Goal: Information Seeking & Learning: Learn about a topic

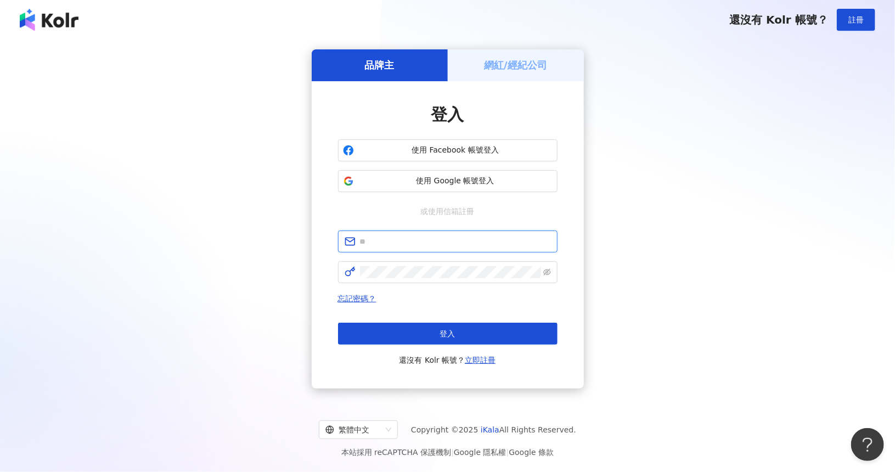
click at [409, 243] on input "text" at bounding box center [455, 242] width 191 height 12
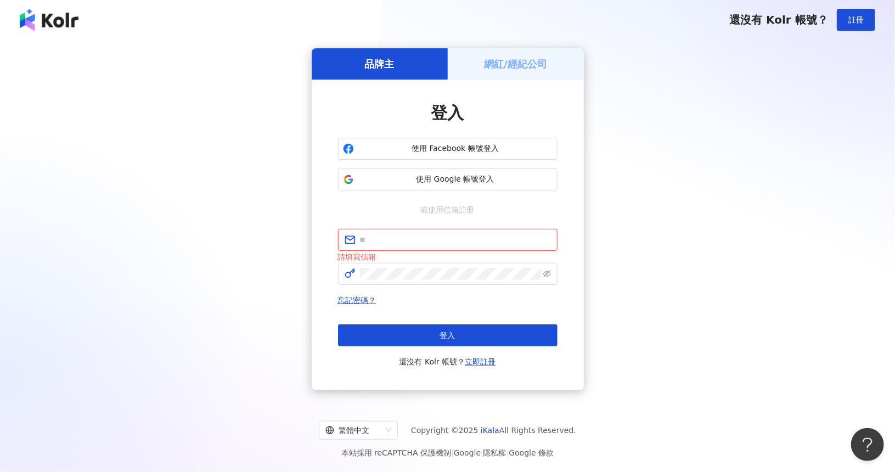
type input "**********"
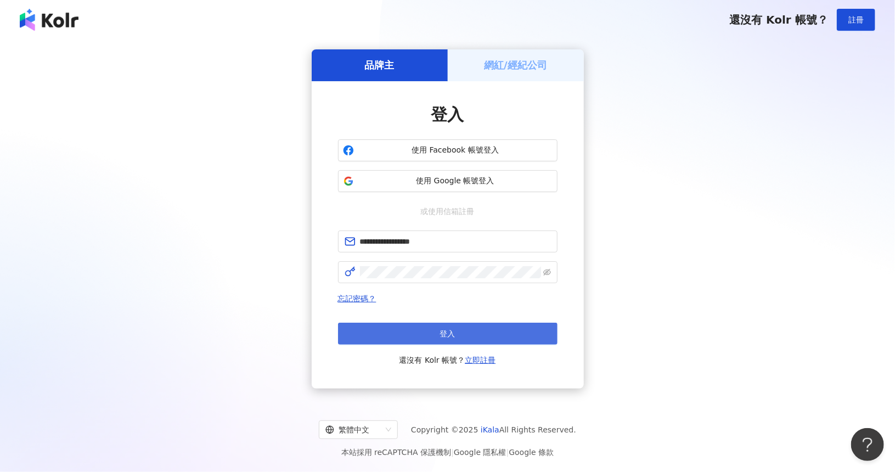
click at [452, 337] on span "登入" at bounding box center [447, 333] width 15 height 9
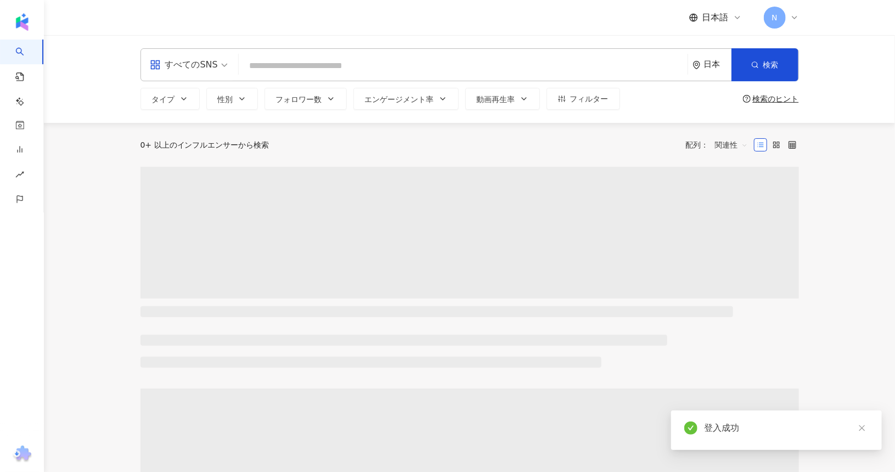
click at [312, 63] on input "search" at bounding box center [463, 65] width 440 height 21
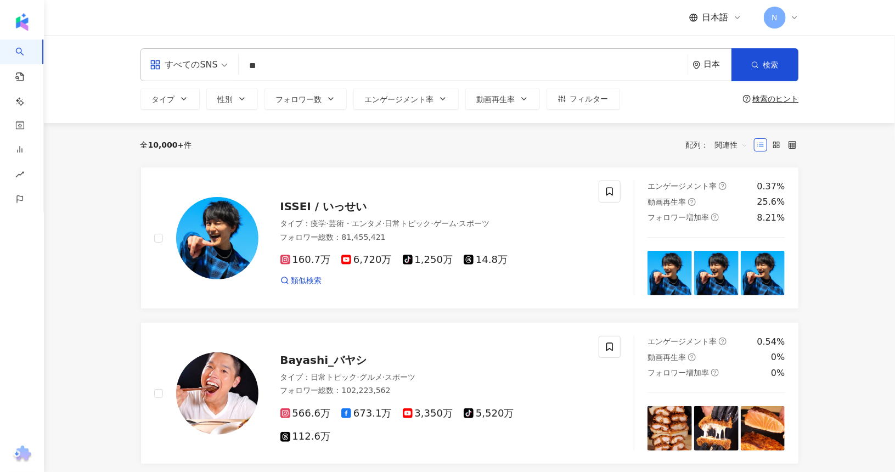
type input "*"
click at [217, 66] on span "すべてのSNS" at bounding box center [189, 65] width 78 height 18
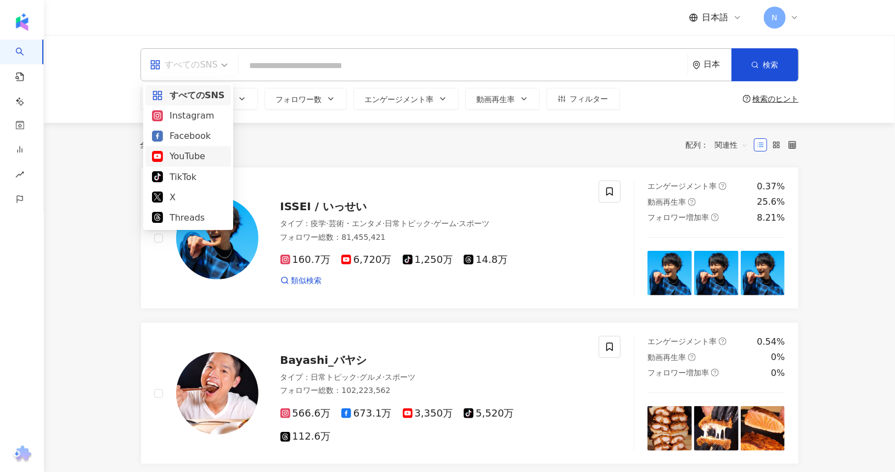
click at [203, 160] on div "YouTube" at bounding box center [188, 156] width 72 height 14
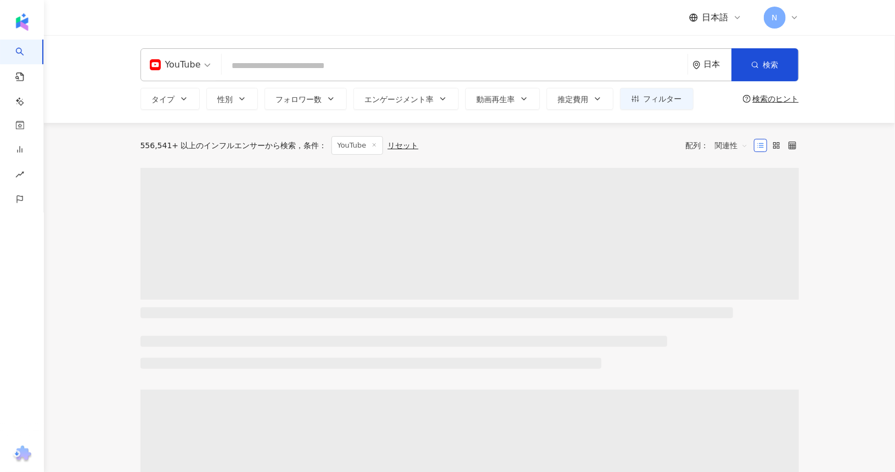
click at [291, 64] on input "search" at bounding box center [454, 65] width 457 height 21
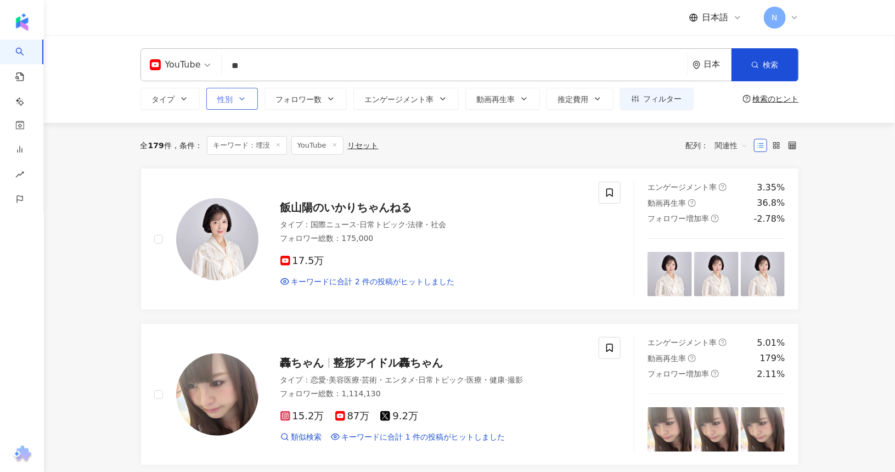
click at [234, 99] on button "性別" at bounding box center [232, 99] width 52 height 22
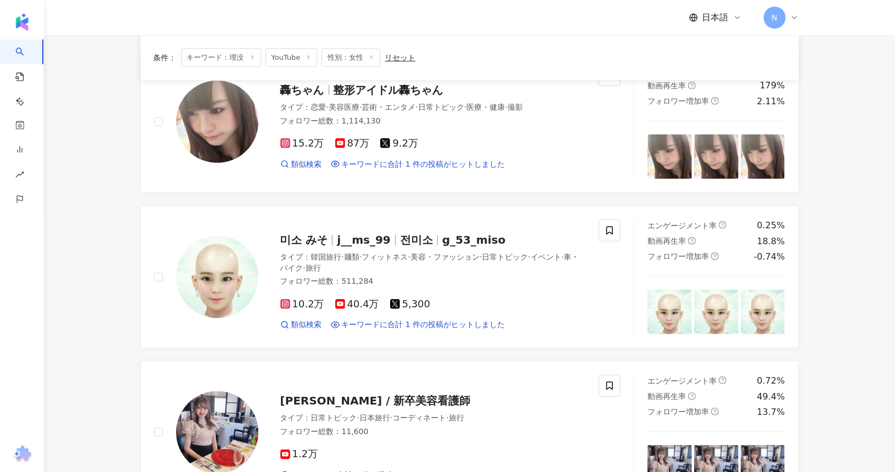
scroll to position [384, 0]
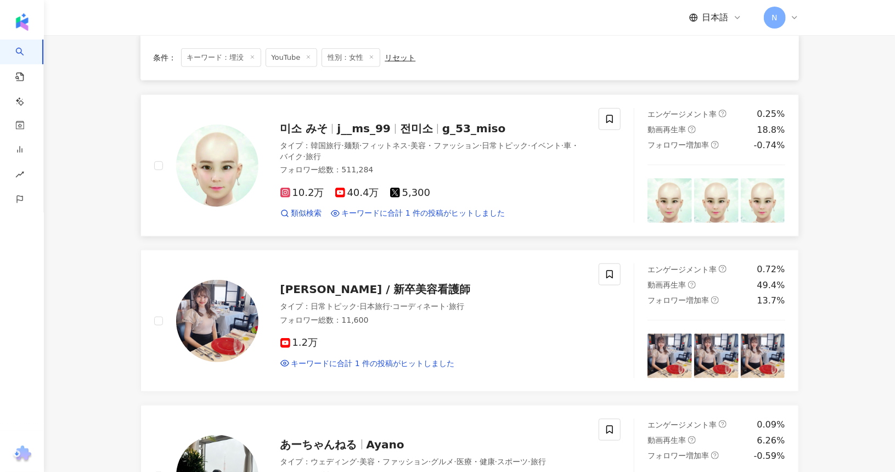
click at [306, 125] on span "미소 みそ" at bounding box center [305, 128] width 48 height 13
click at [326, 284] on span "pumi / 新卒美容看護師" at bounding box center [376, 289] width 190 height 13
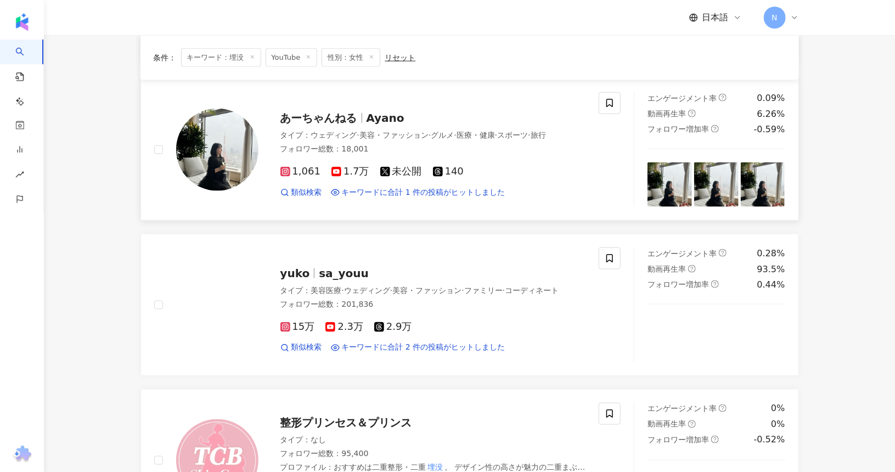
scroll to position [714, 0]
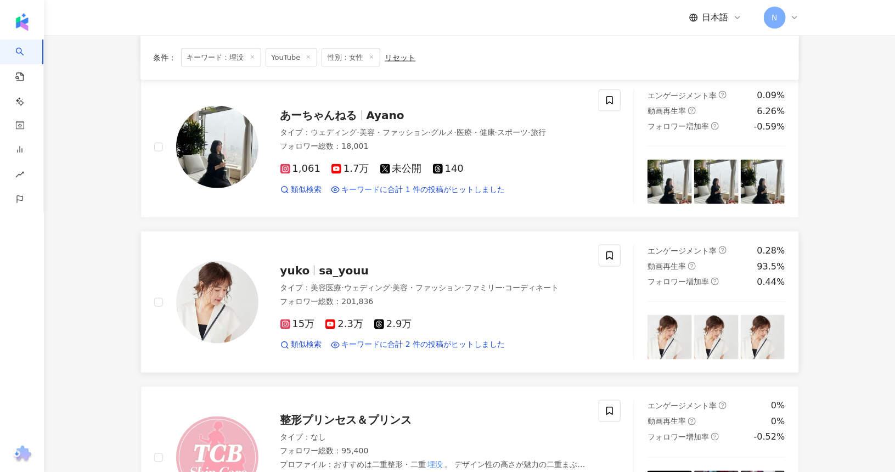
click at [319, 266] on span "sa_youu" at bounding box center [344, 270] width 50 height 13
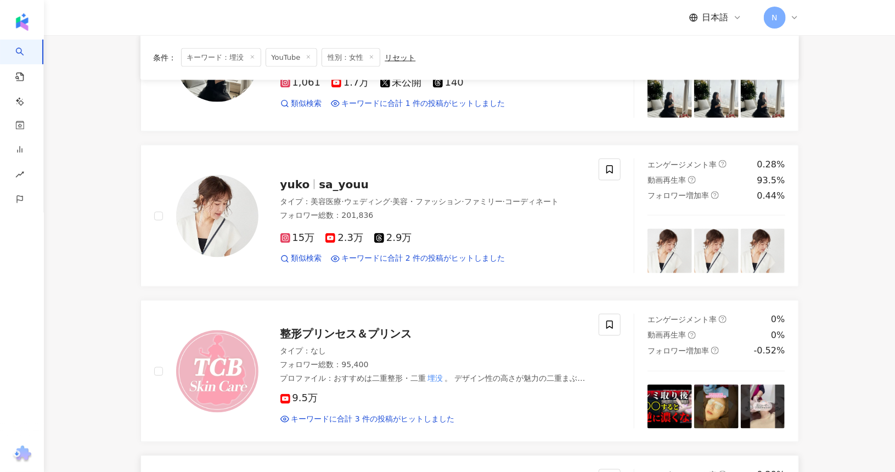
scroll to position [878, 0]
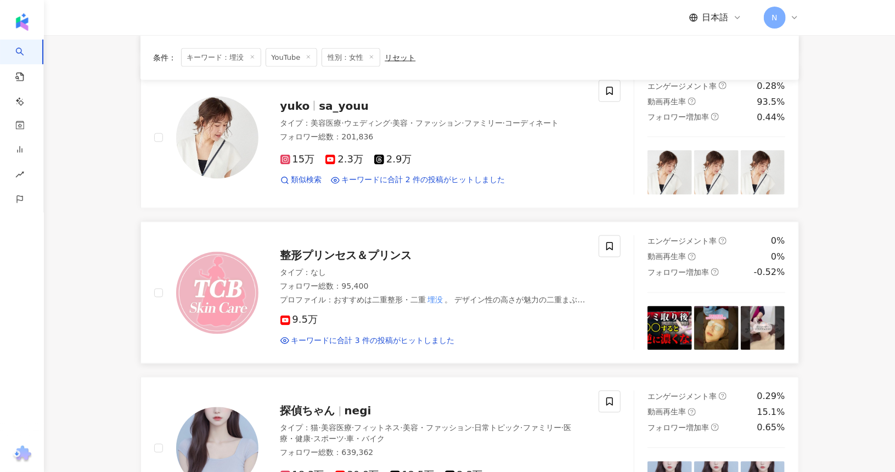
click at [340, 253] on span "整形プリンセス＆プリンス" at bounding box center [347, 255] width 132 height 13
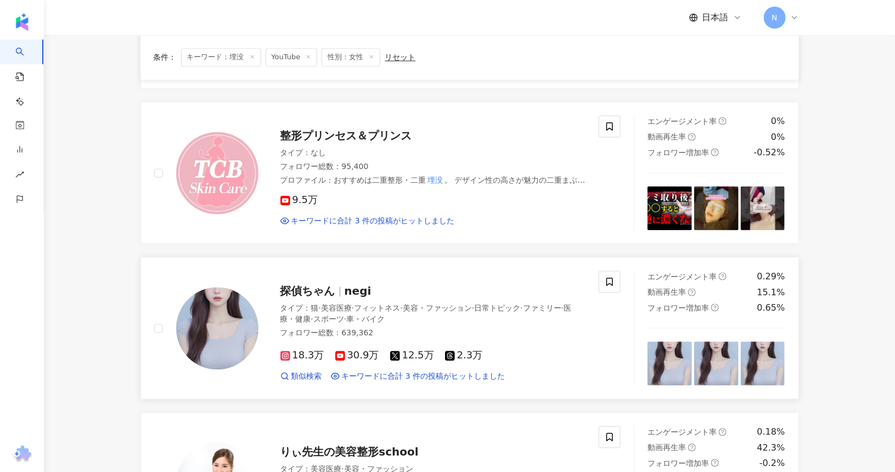
scroll to position [1043, 0]
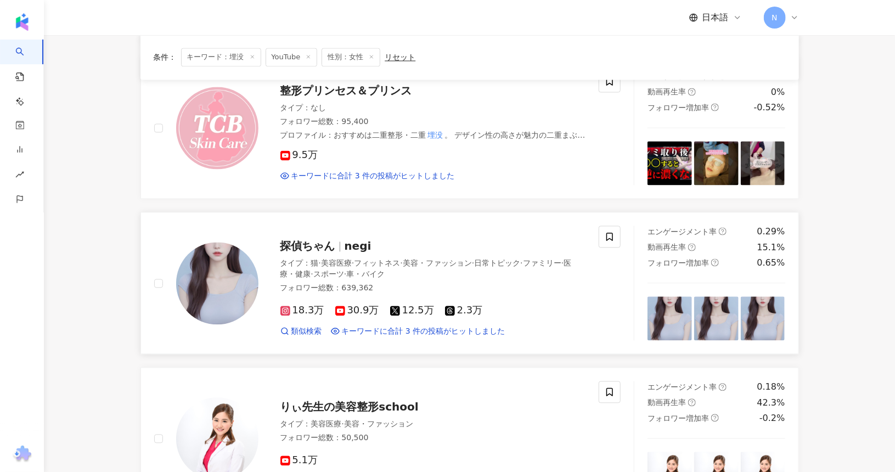
click at [305, 245] on span "探偵ちゃん" at bounding box center [308, 246] width 55 height 13
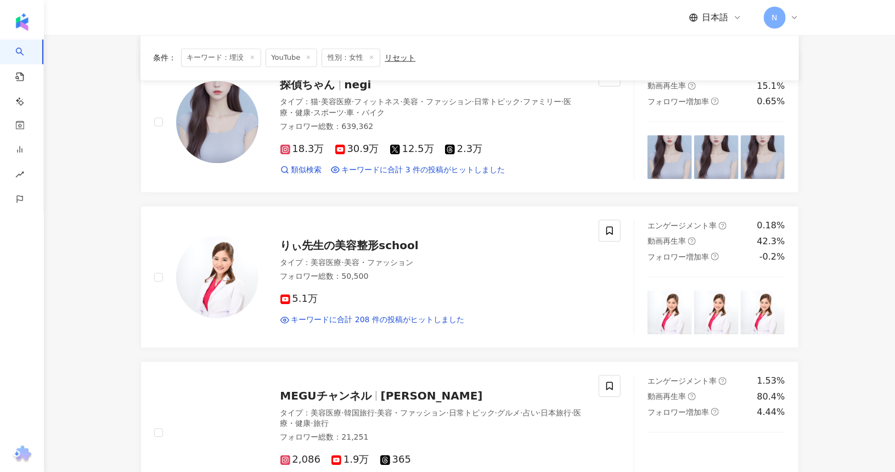
scroll to position [1208, 0]
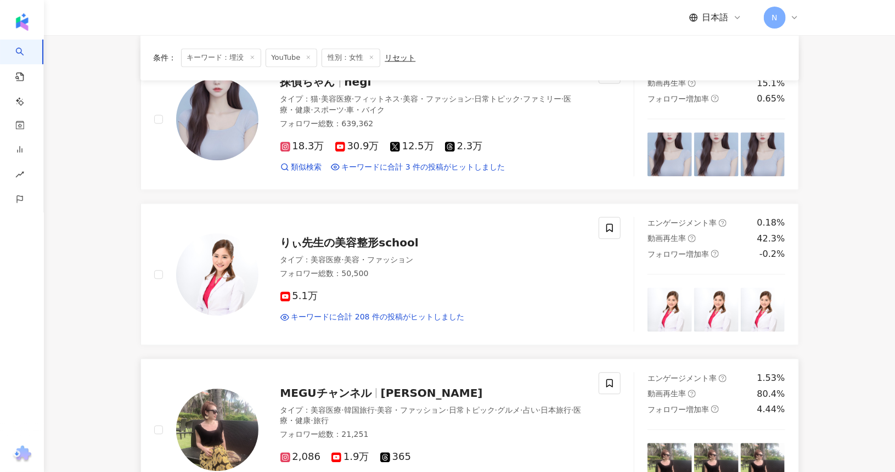
click at [350, 386] on span "MEGUチャンネル" at bounding box center [326, 392] width 91 height 13
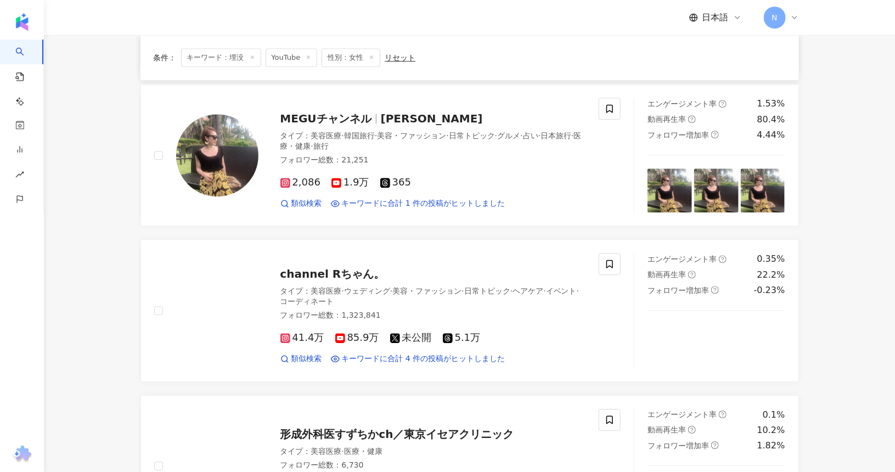
scroll to position [1647, 0]
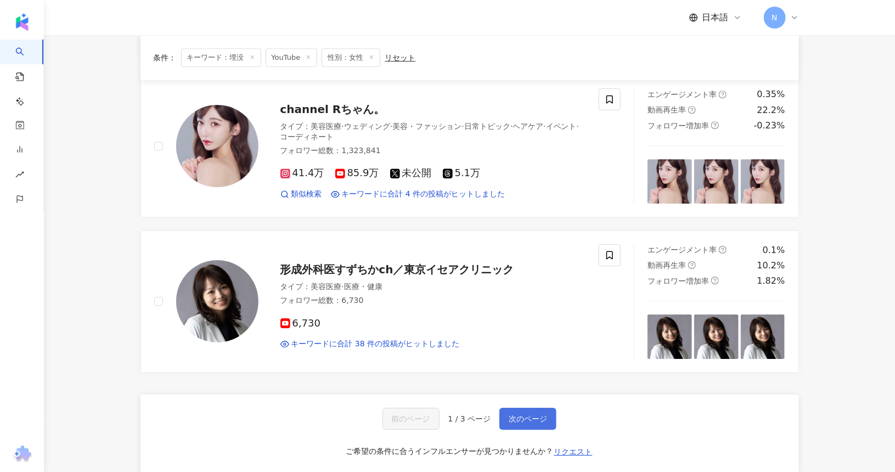
click at [518, 414] on span "次のページ" at bounding box center [528, 418] width 38 height 9
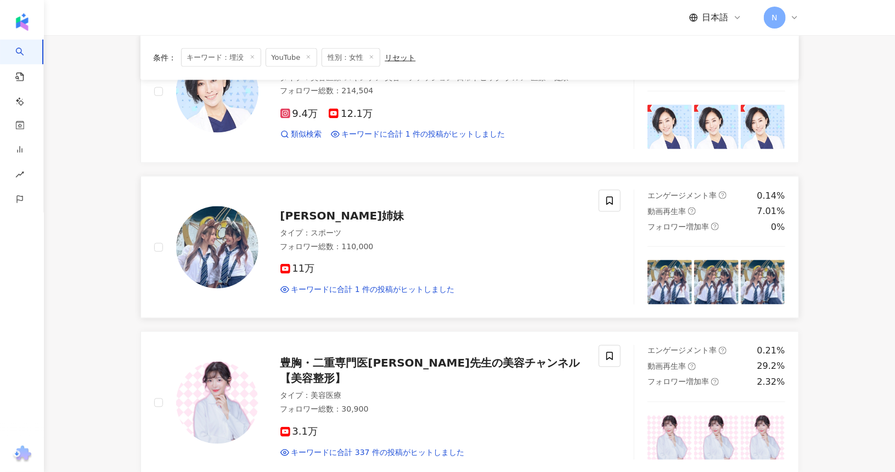
scroll to position [776, 0]
click at [303, 212] on span "雨宮姉妹" at bounding box center [343, 216] width 124 height 13
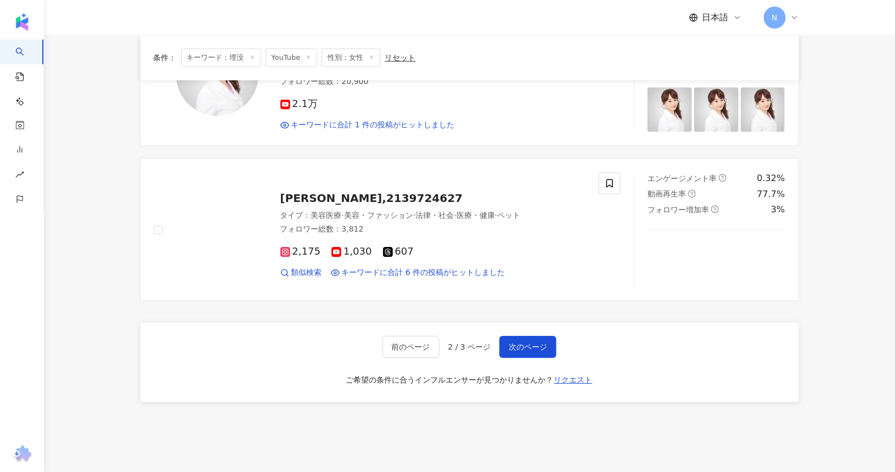
scroll to position [1764, 0]
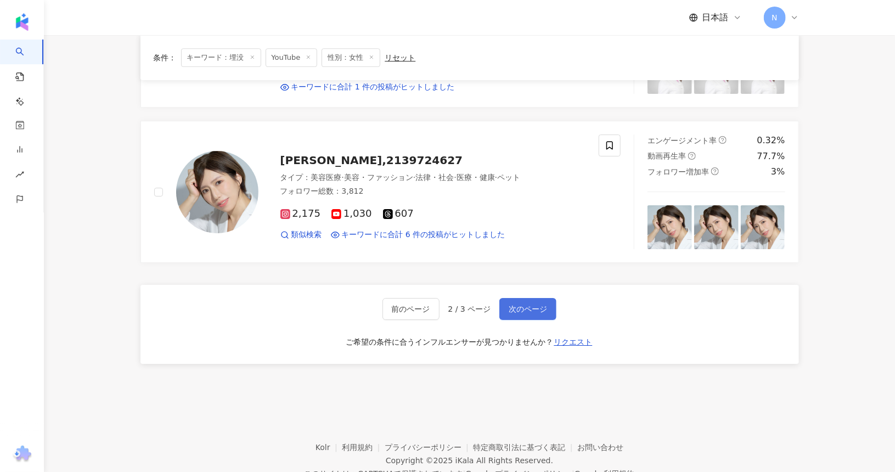
click at [517, 305] on span "次のページ" at bounding box center [528, 309] width 38 height 9
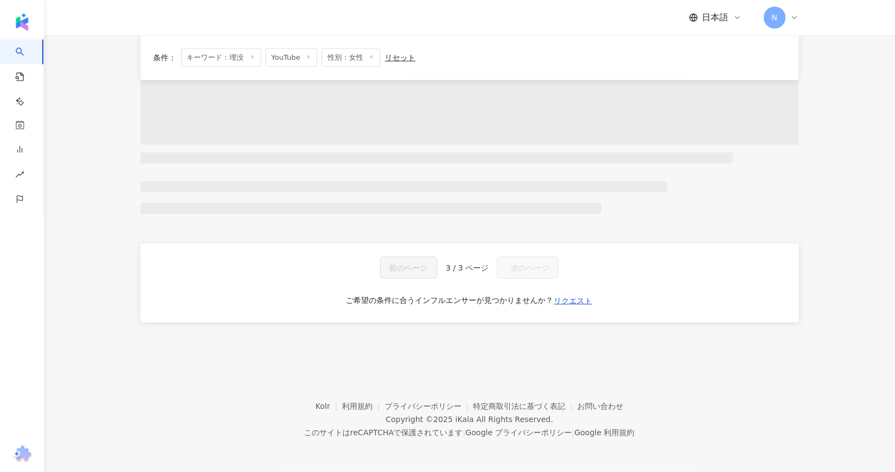
scroll to position [564, 0]
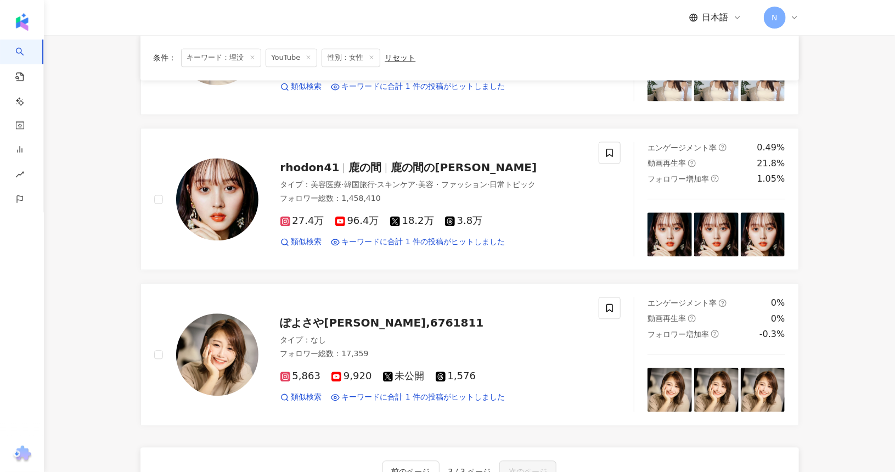
scroll to position [1128, 0]
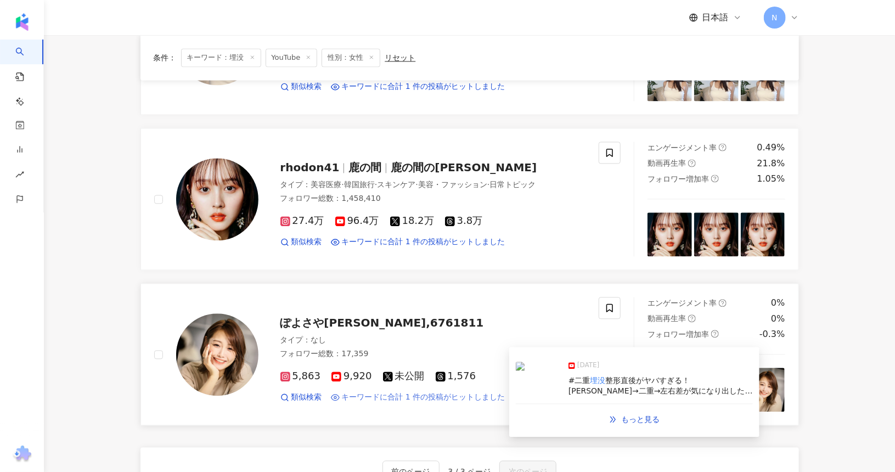
click at [426, 393] on span "キーワードに合計 1 件の投稿がヒットしました" at bounding box center [424, 397] width 164 height 11
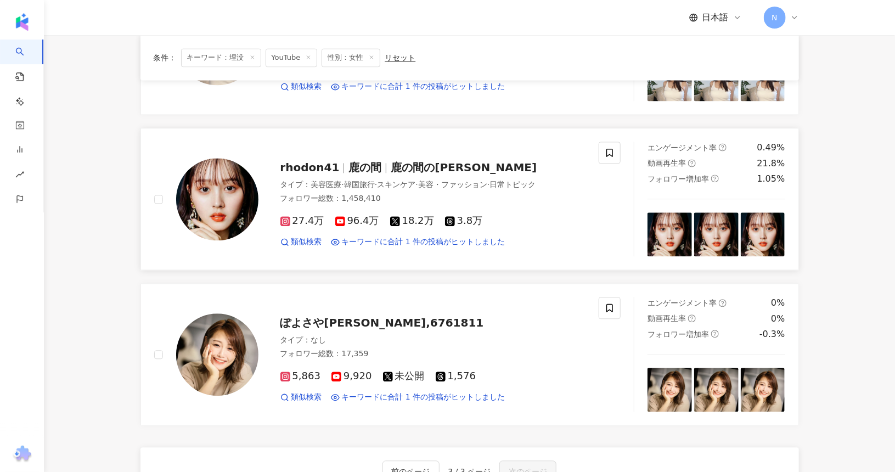
click at [391, 161] on span "鹿の間の穂乃香" at bounding box center [464, 167] width 146 height 13
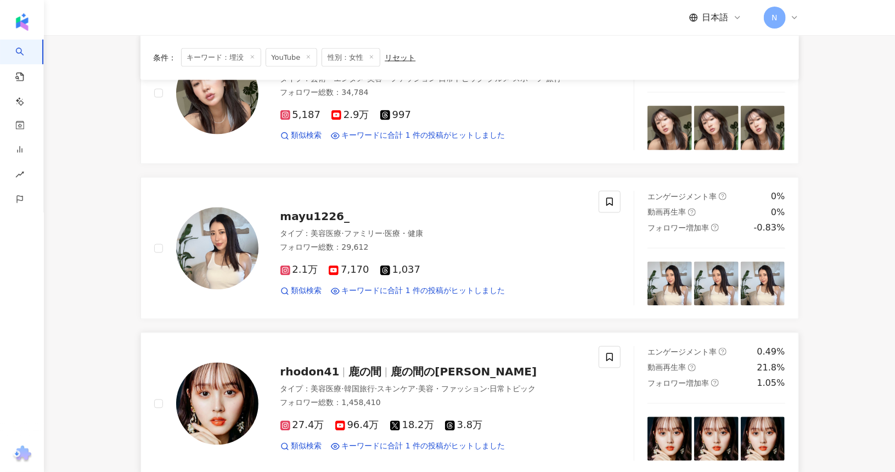
scroll to position [853, 0]
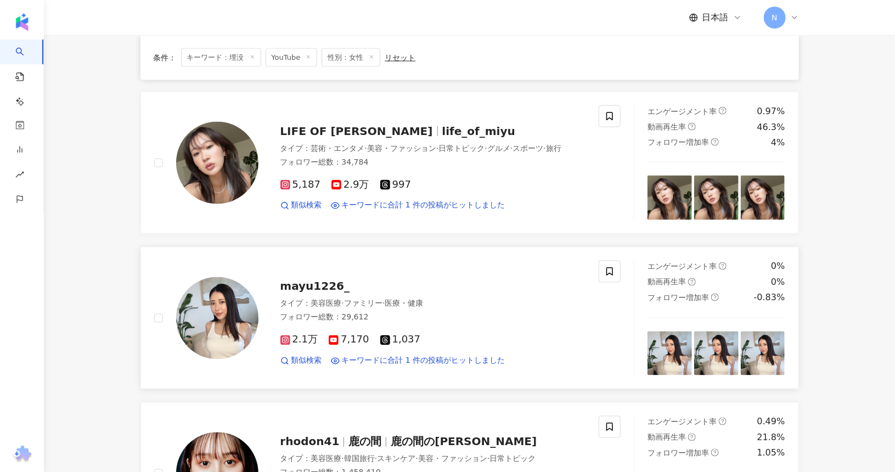
click at [319, 281] on span "mayu1226_" at bounding box center [316, 286] width 70 height 13
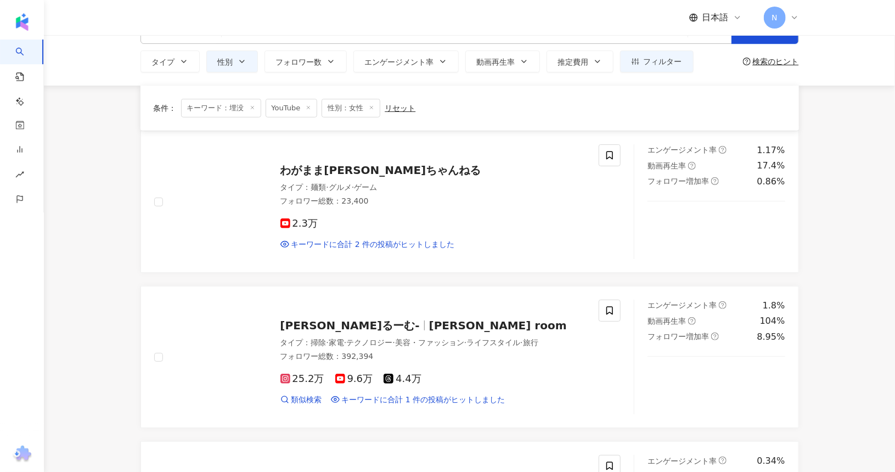
scroll to position [0, 0]
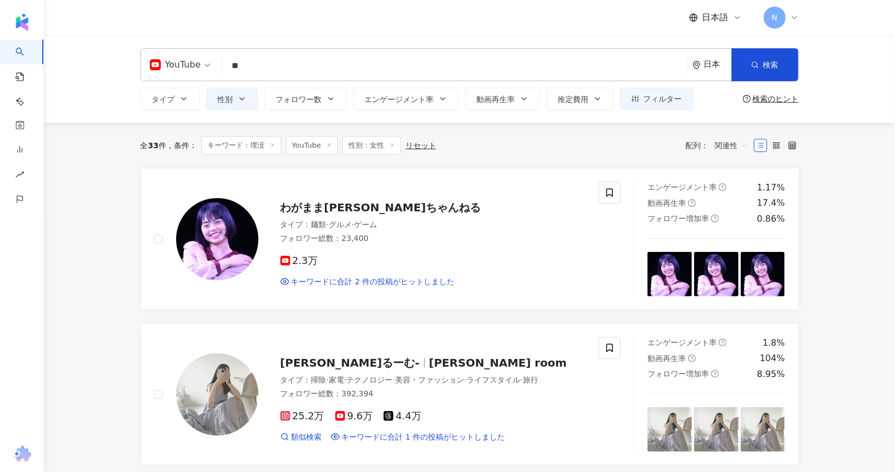
click at [257, 77] on div "YouTube ** 日本 検索 loading 名称や投稿に “ 埋没 ” のキーワードを含むインフルエンサー" at bounding box center [470, 64] width 659 height 33
click at [257, 70] on input "**" at bounding box center [454, 65] width 457 height 21
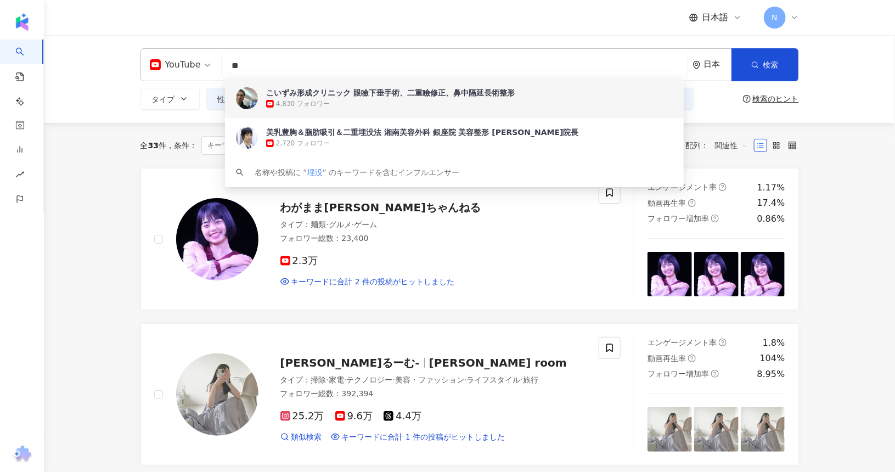
click at [275, 65] on input "**" at bounding box center [454, 65] width 457 height 21
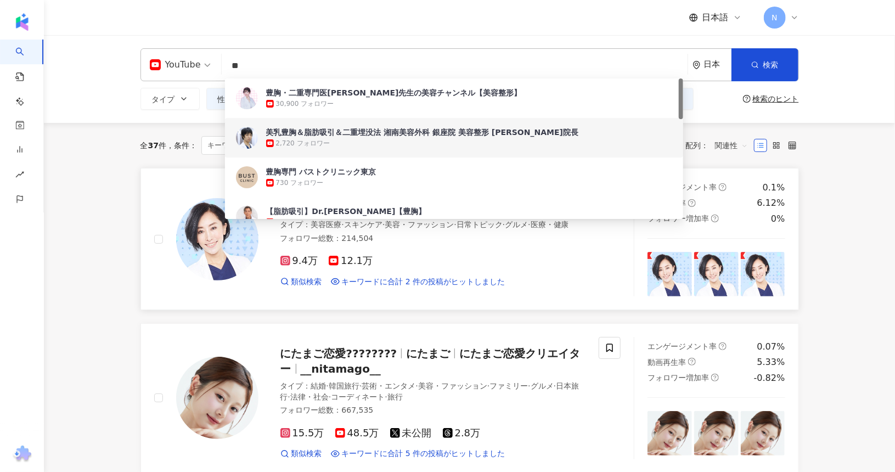
click at [141, 190] on div "eri.uehara タイプ ： 美容医療 · スキンケア · 美容・ファッション · 日常トピック · グルメ · 医療・健康 フォロワー総数 ： 214,…" at bounding box center [388, 239] width 494 height 115
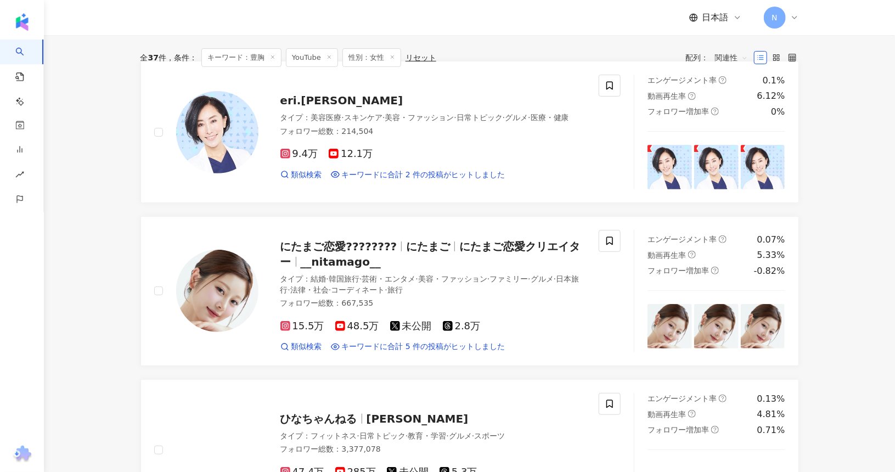
scroll to position [110, 0]
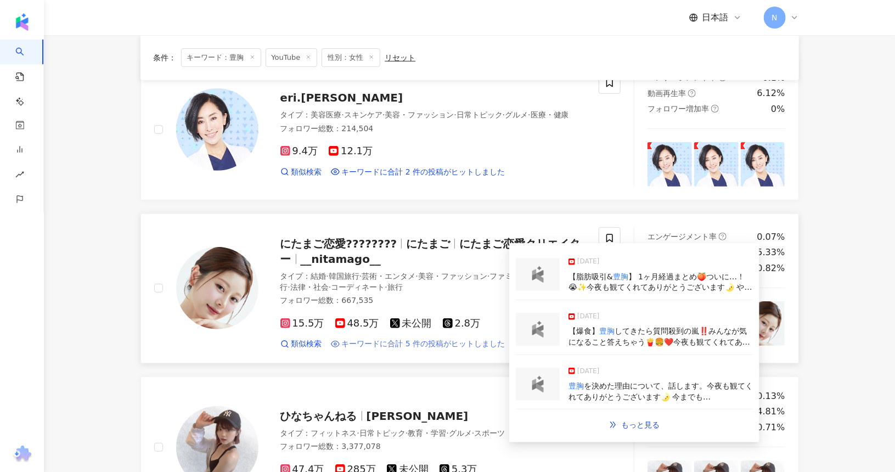
click at [391, 343] on span "キーワードに合計 5 件の投稿がヒットしました" at bounding box center [424, 344] width 164 height 11
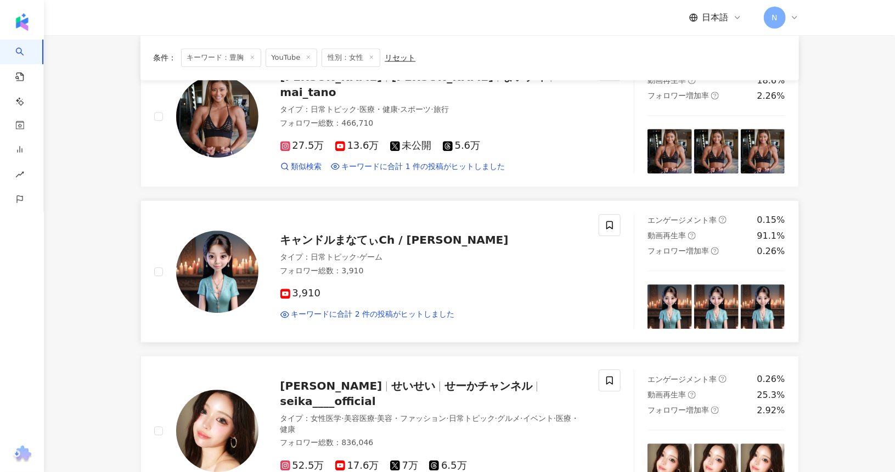
scroll to position [1482, 0]
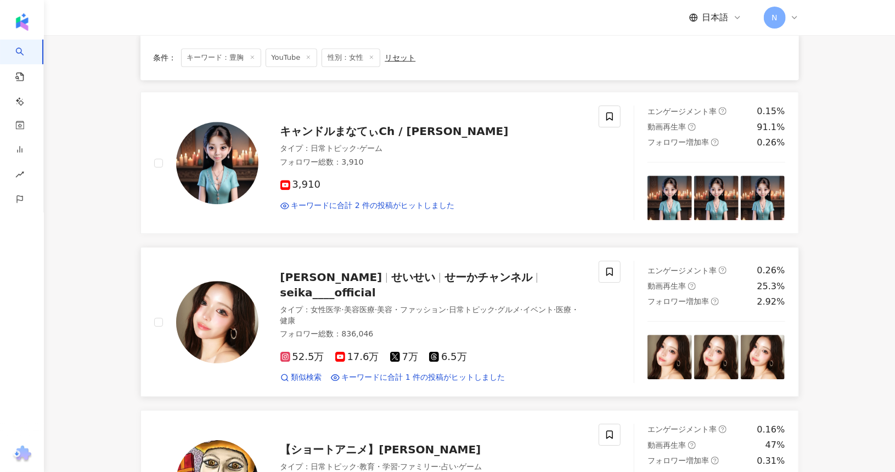
click at [391, 274] on span "せいせい" at bounding box center [413, 277] width 44 height 13
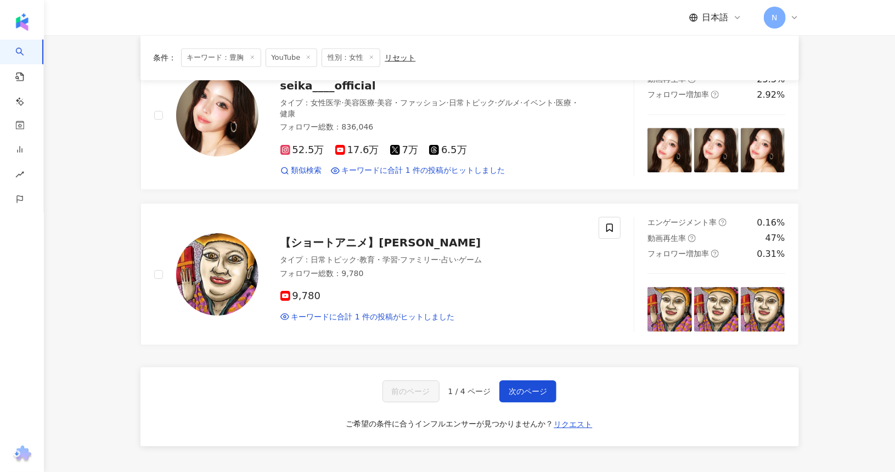
scroll to position [1702, 0]
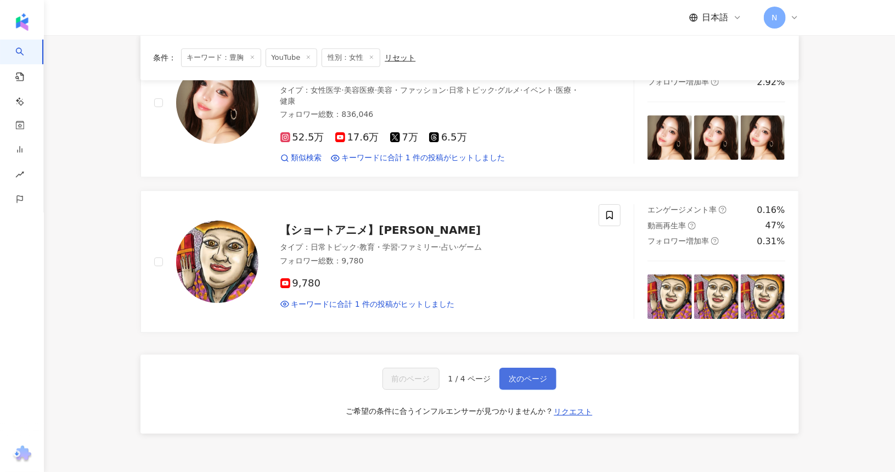
click at [523, 368] on button "次のページ" at bounding box center [528, 379] width 57 height 22
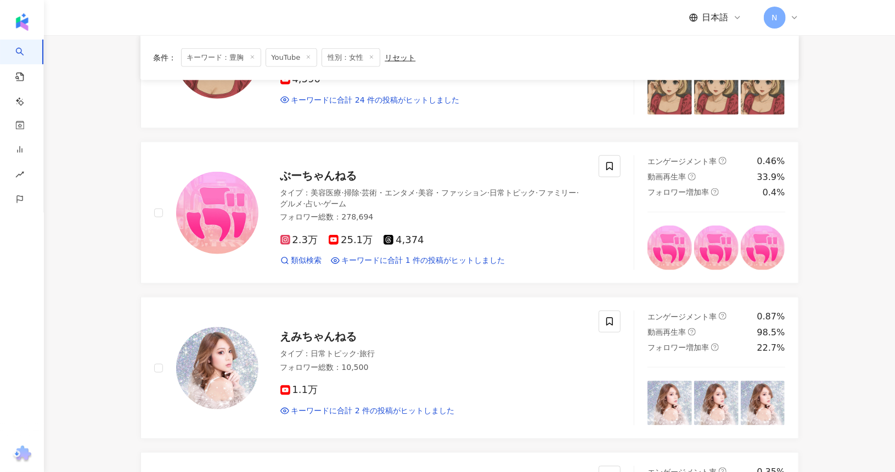
scroll to position [486, 0]
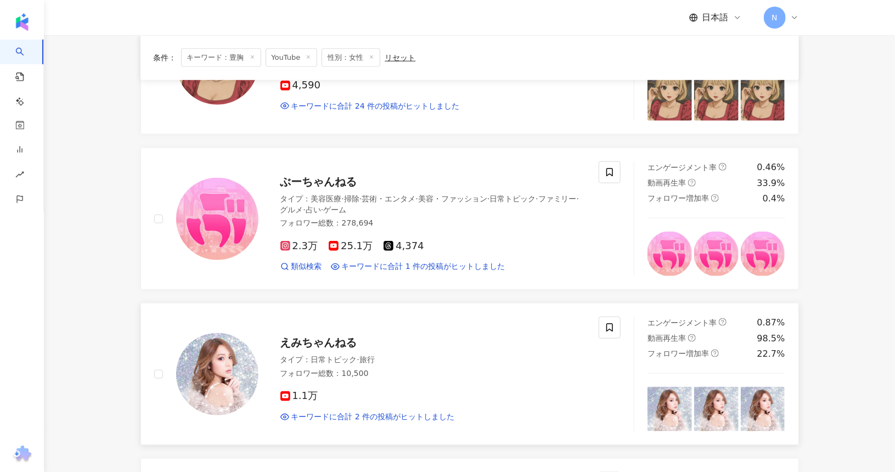
click at [329, 338] on span "えみちゃんねる" at bounding box center [319, 342] width 77 height 13
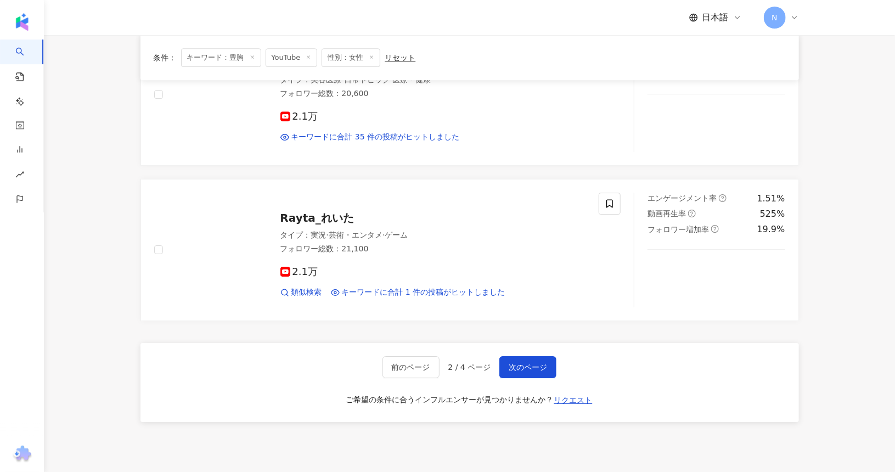
scroll to position [1790, 0]
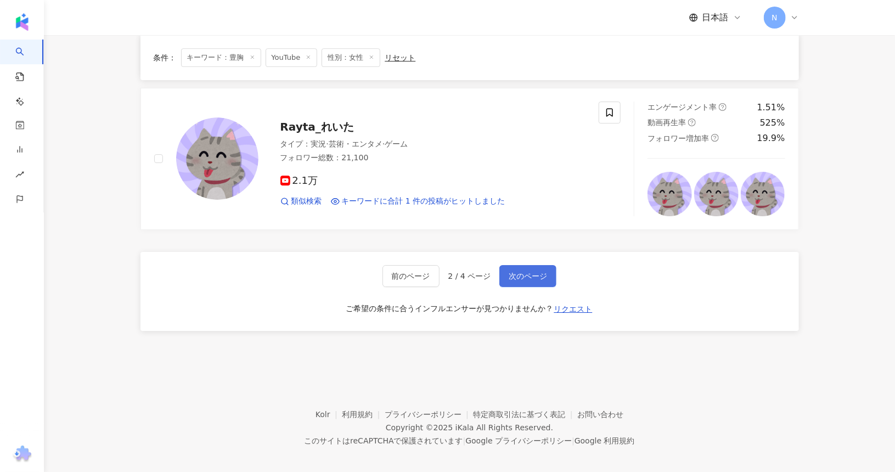
click at [528, 274] on button "次のページ" at bounding box center [528, 276] width 57 height 22
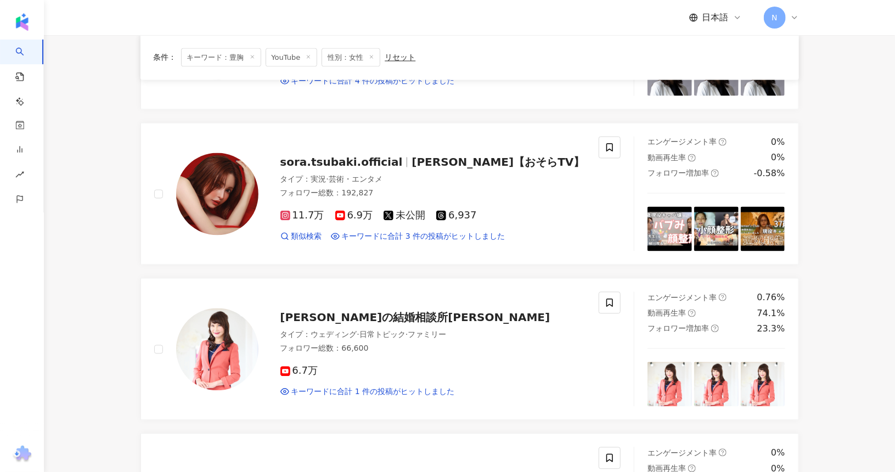
scroll to position [988, 0]
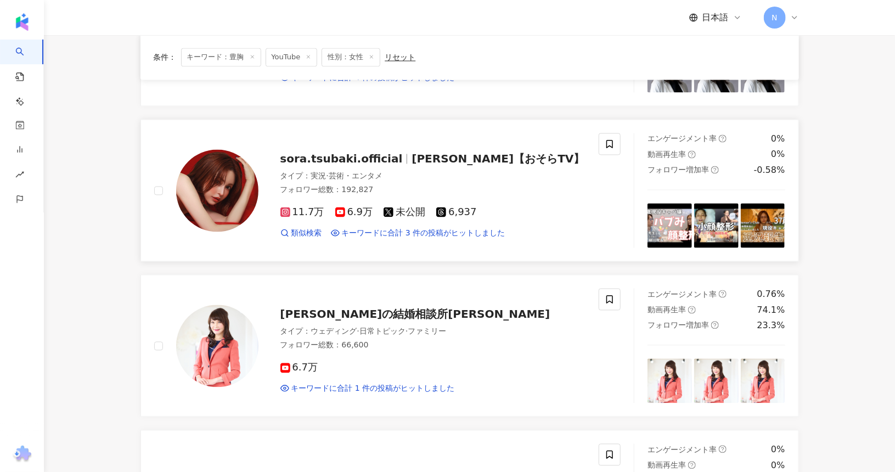
click at [358, 153] on span "sora.tsubaki.official" at bounding box center [342, 159] width 122 height 13
click at [76, 274] on main "YouTube ** 日本 検索 88061150-8450-4349-875c-33799459f3a7 251c7aed-8079-4d79-9497-1…" at bounding box center [469, 139] width 851 height 2184
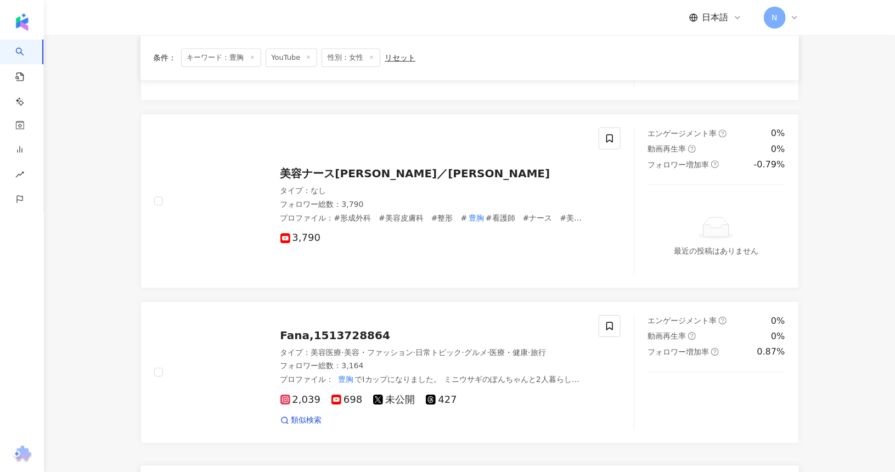
scroll to position [1702, 0]
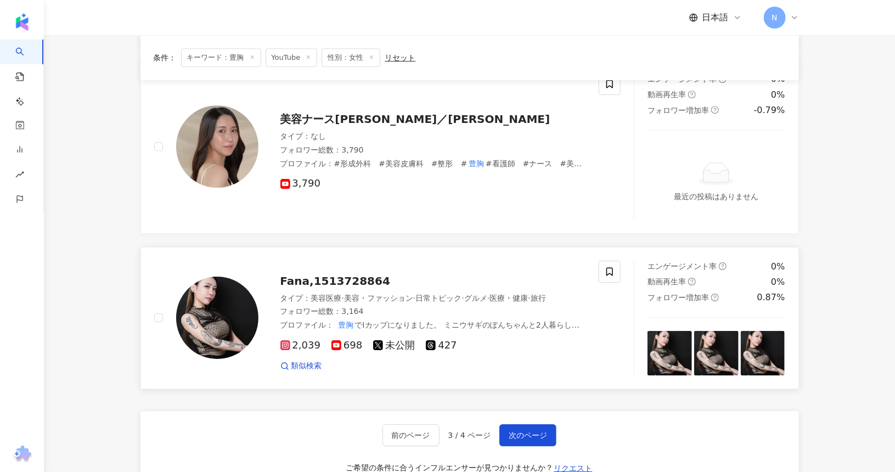
click at [312, 274] on span "Fana,1513728864" at bounding box center [336, 280] width 110 height 13
click at [528, 431] on span "次のページ" at bounding box center [528, 435] width 38 height 9
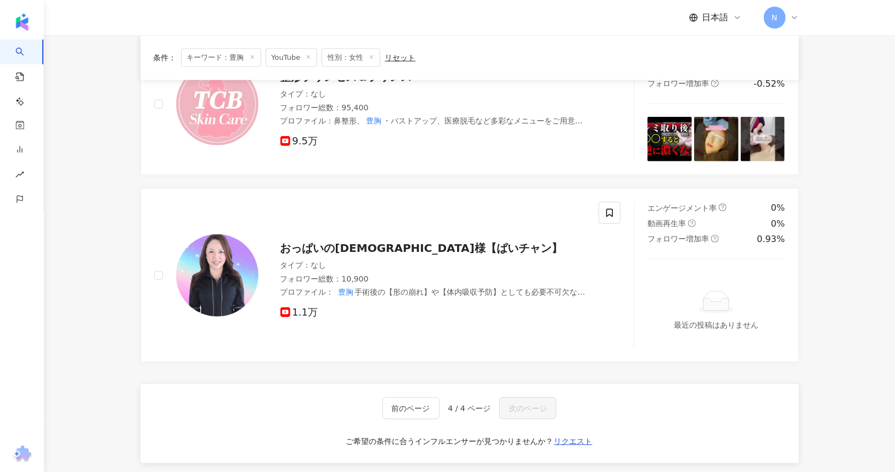
scroll to position [431, 0]
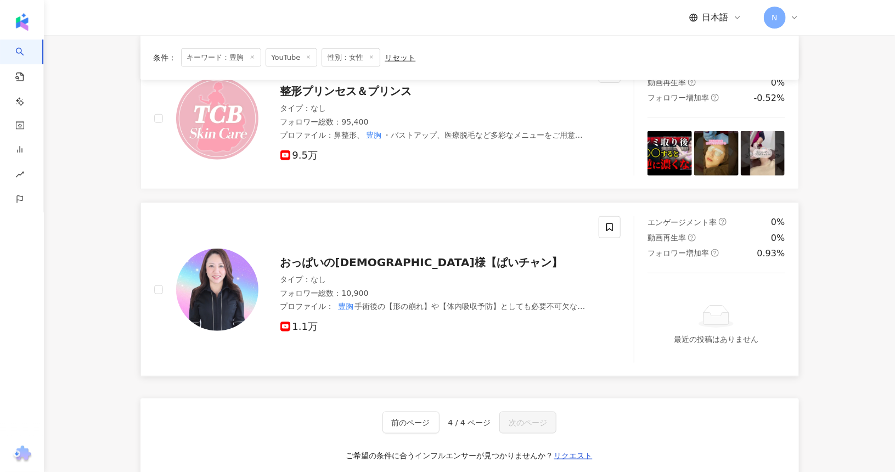
click at [365, 259] on span "おっぱいの神様【ぱいチャン】" at bounding box center [422, 262] width 282 height 13
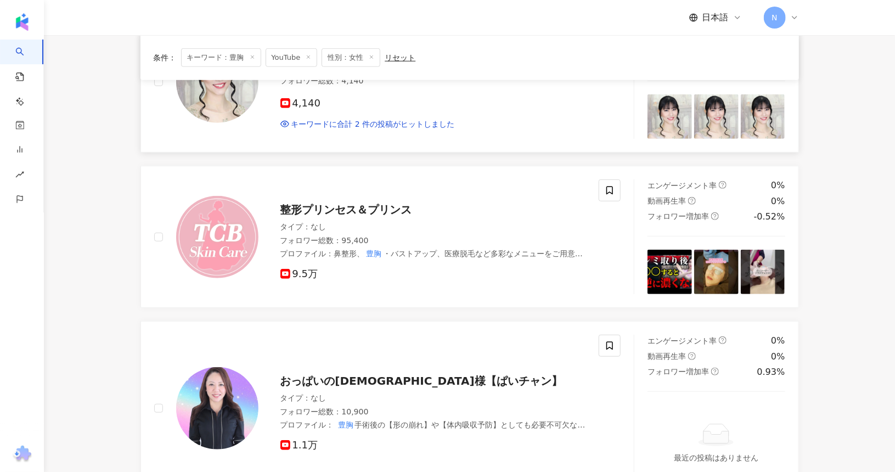
scroll to position [0, 0]
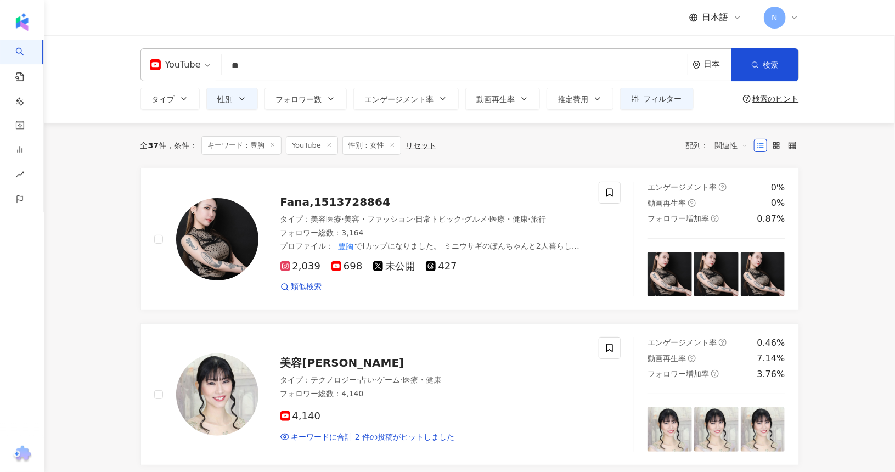
click at [312, 68] on input "**" at bounding box center [454, 65] width 457 height 21
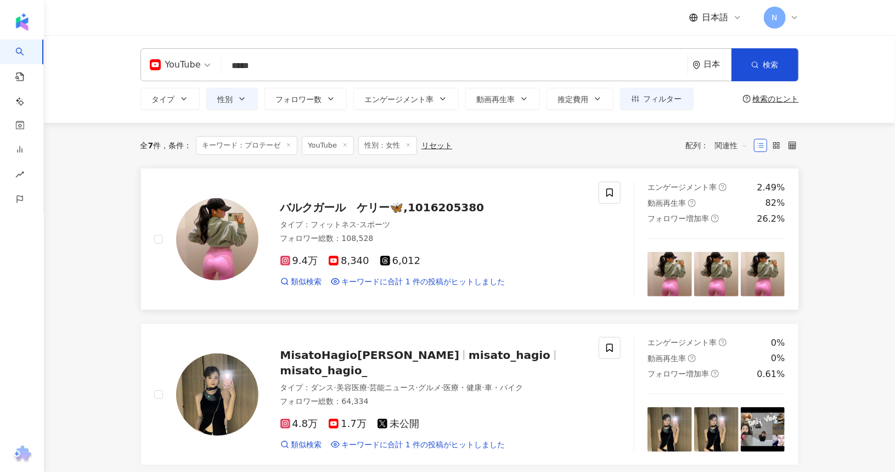
click at [372, 205] on span "バルクガール　ケリー🦋,1016205380" at bounding box center [383, 207] width 204 height 13
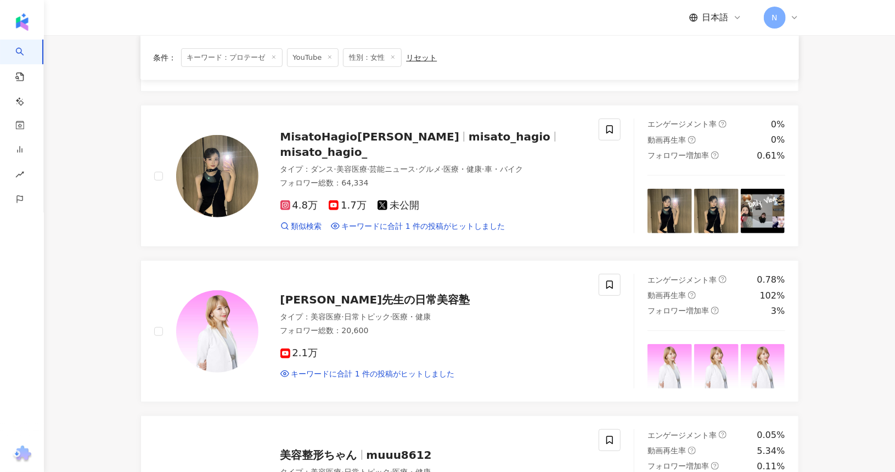
scroll to position [220, 0]
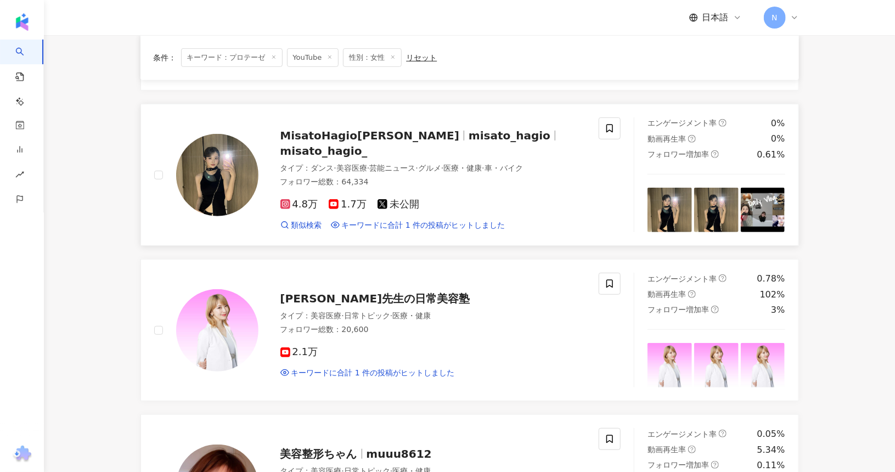
click at [372, 141] on span "MisatoHagio萩尾美聖" at bounding box center [371, 135] width 180 height 13
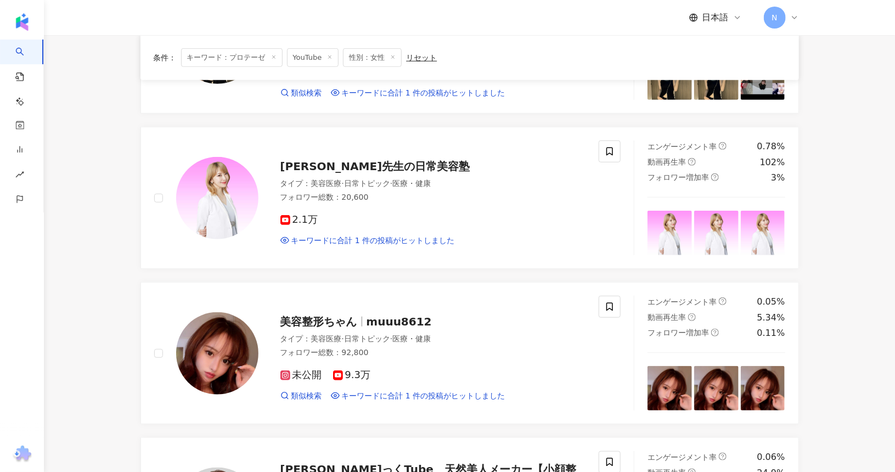
scroll to position [0, 0]
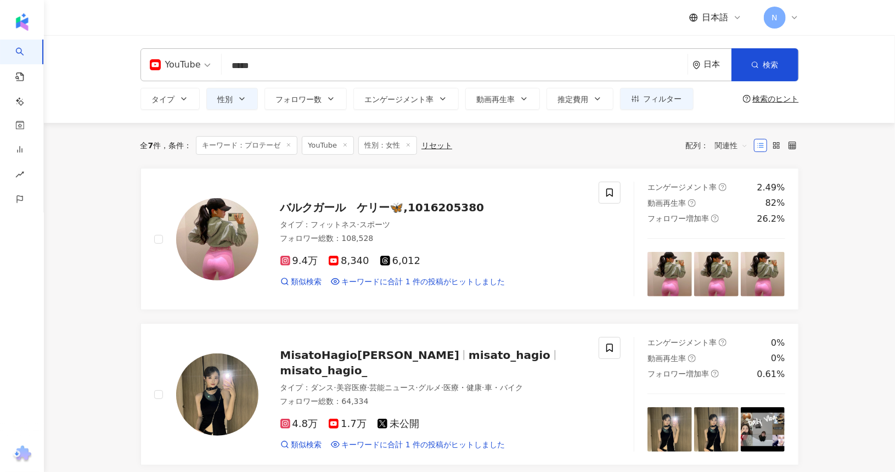
drag, startPoint x: 95, startPoint y: 226, endPoint x: 104, endPoint y: 219, distance: 11.3
click at [396, 77] on div "YouTube ***** 日本 検索 https://www.youtube.com/channel/UCSx0sCdzFQMWMv9aOhsDQ5g ke…" at bounding box center [470, 64] width 659 height 33
click at [393, 63] on input "*****" at bounding box center [454, 65] width 457 height 21
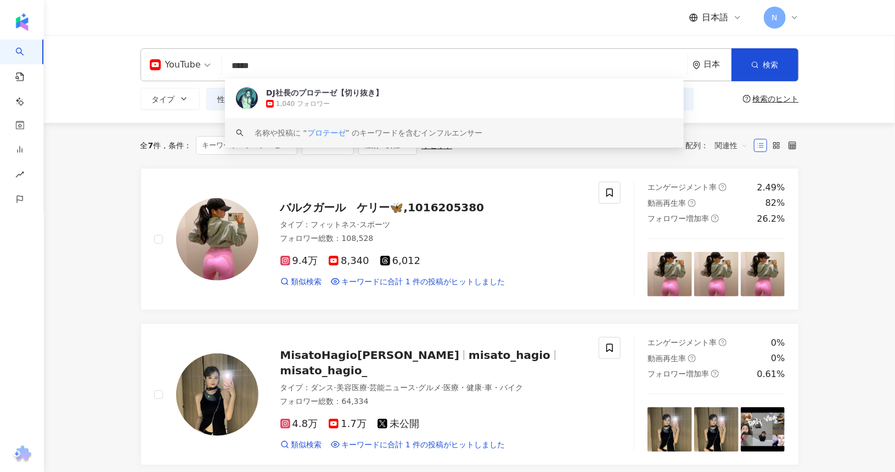
paste input "search"
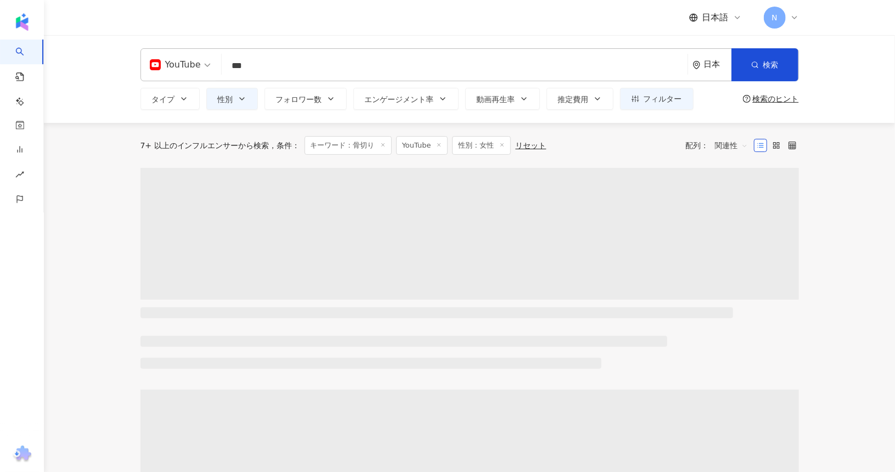
click at [459, 63] on input "***" at bounding box center [454, 65] width 457 height 21
type input "***"
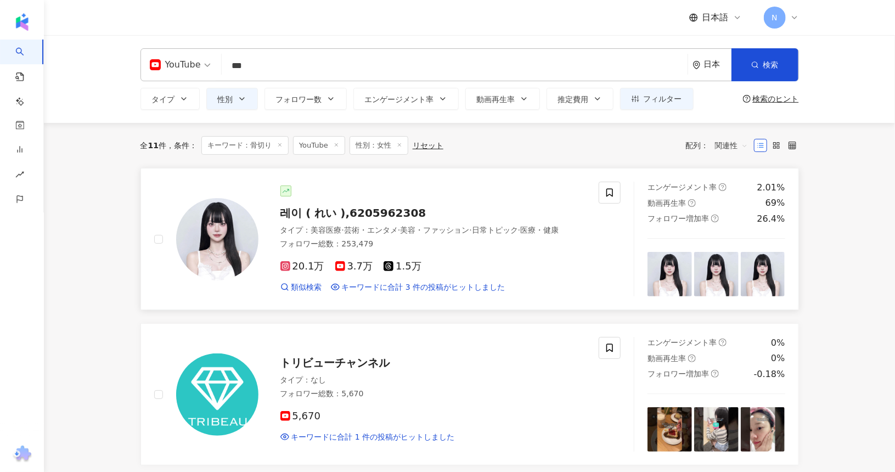
click at [338, 217] on span "레이 ( れい ),6205962308" at bounding box center [354, 212] width 146 height 13
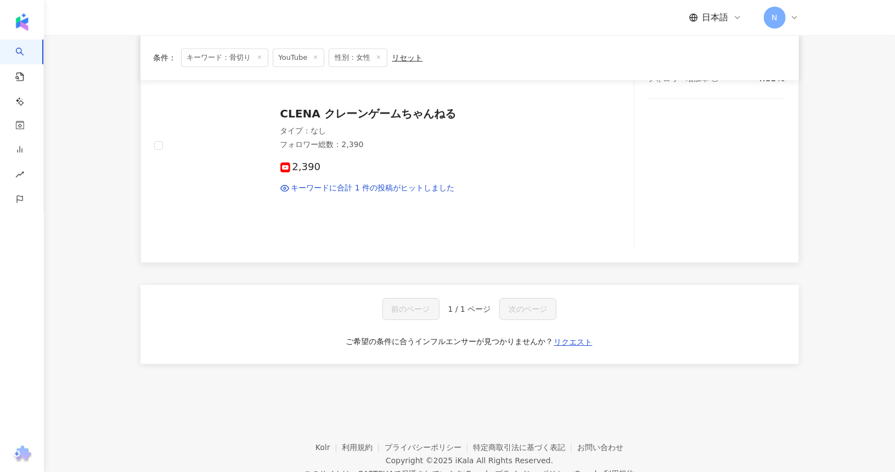
scroll to position [1702, 0]
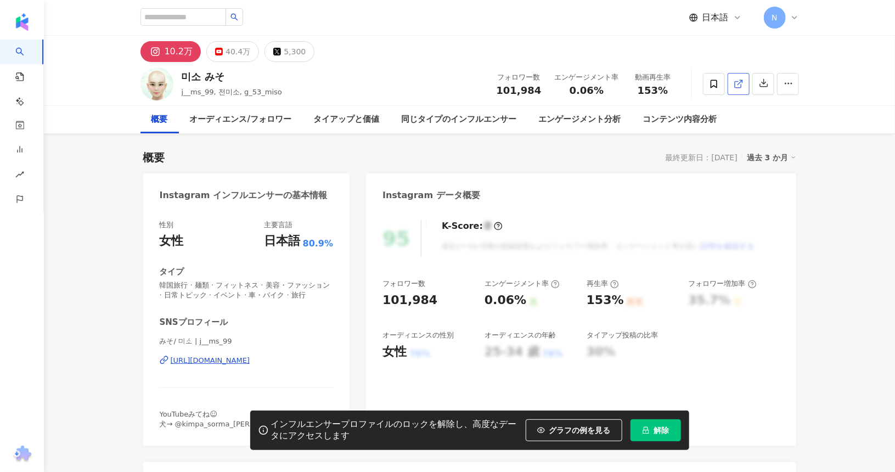
click at [741, 84] on icon at bounding box center [739, 84] width 10 height 10
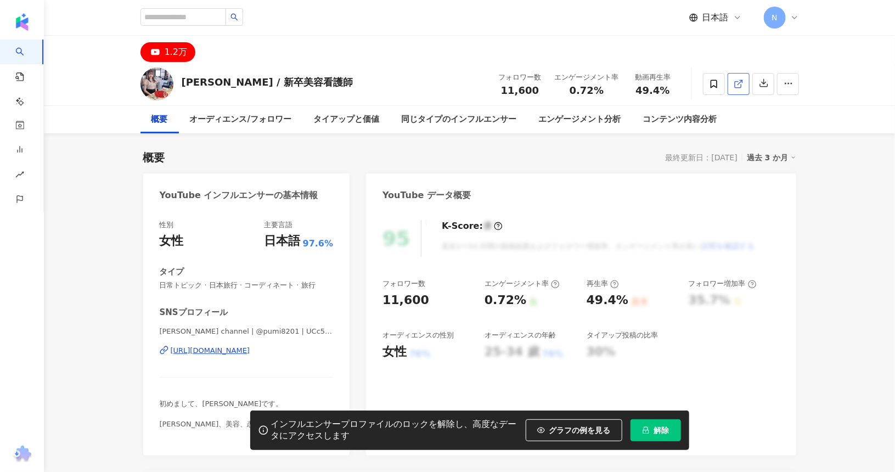
click at [736, 85] on icon at bounding box center [739, 84] width 10 height 10
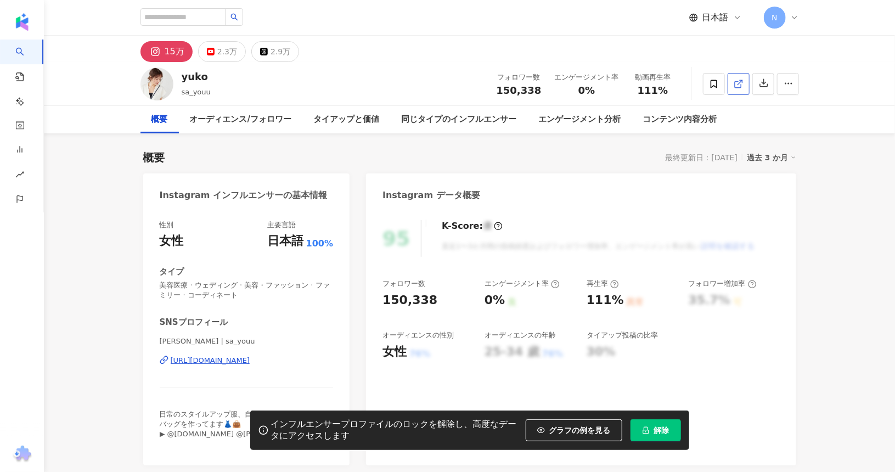
click at [738, 86] on icon at bounding box center [739, 84] width 10 height 10
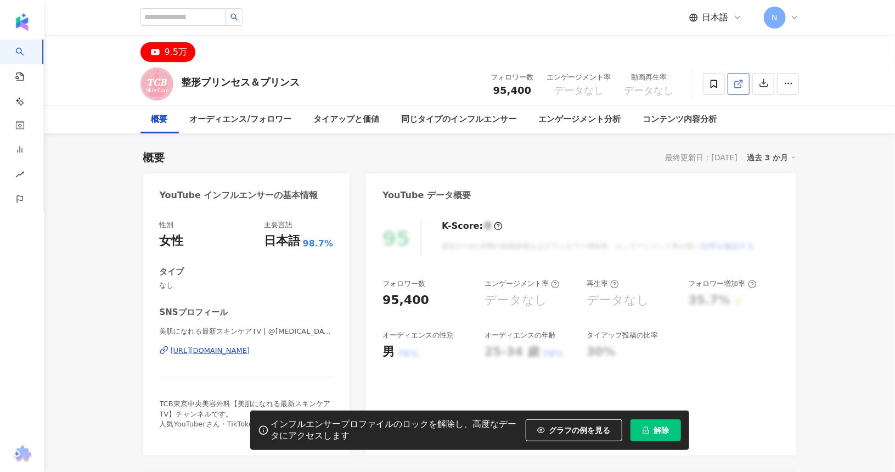
click at [737, 81] on icon at bounding box center [738, 84] width 6 height 6
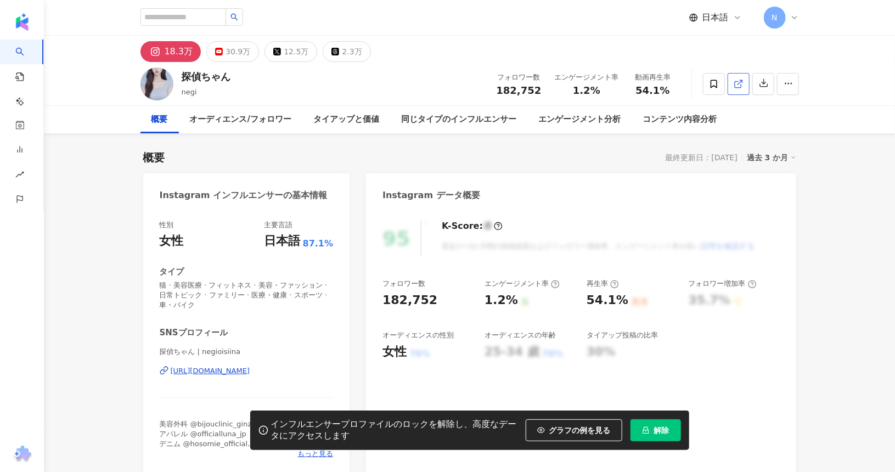
click at [732, 81] on link at bounding box center [739, 84] width 22 height 22
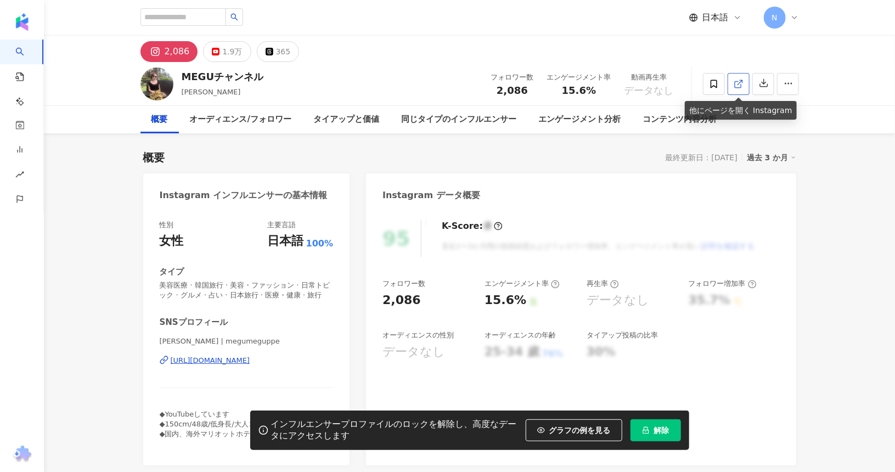
click at [736, 81] on icon at bounding box center [739, 84] width 10 height 10
click at [208, 57] on button "1.9万" at bounding box center [227, 51] width 48 height 21
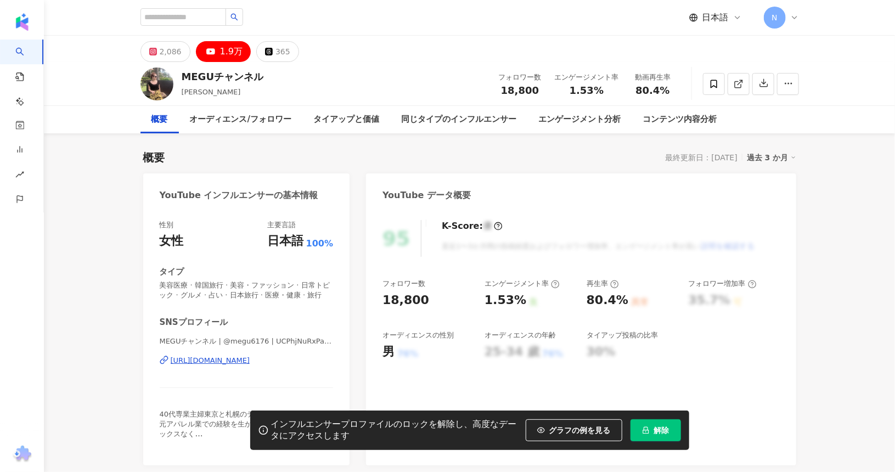
click at [246, 362] on div "https://www.youtube.com/channel/UCPhjNuRxPapp-BrNHNomF9Q" at bounding box center [211, 361] width 80 height 10
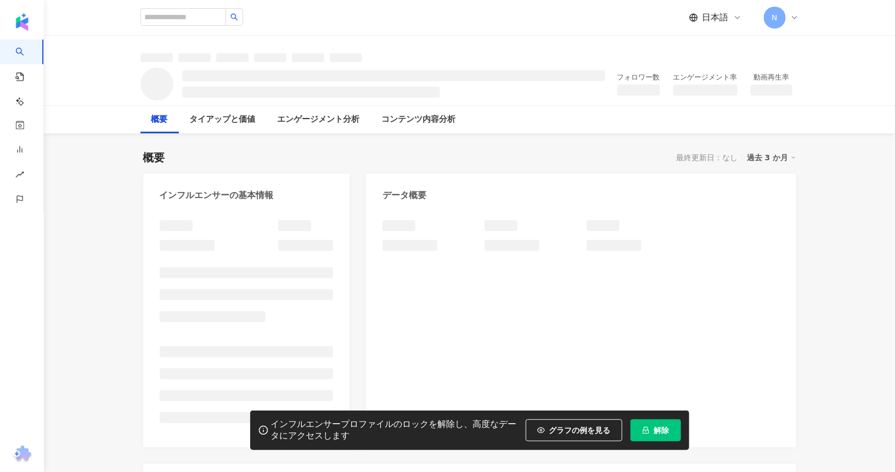
click at [597, 12] on div "日本語 N" at bounding box center [470, 17] width 659 height 35
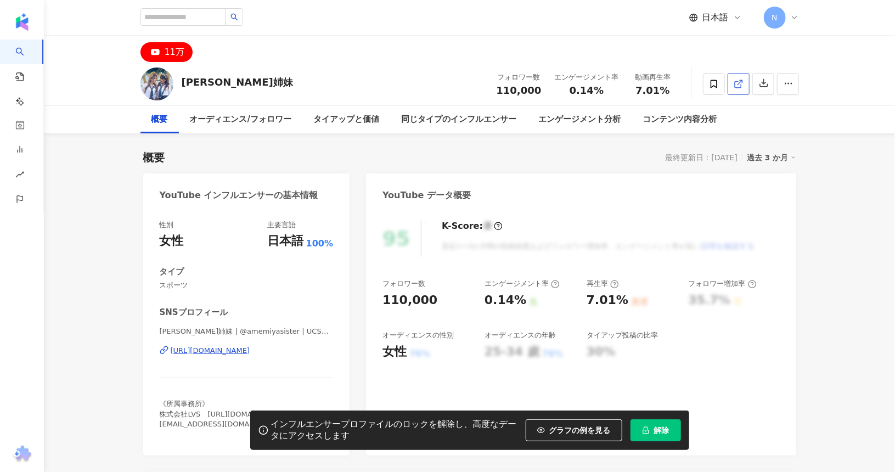
drag, startPoint x: 597, startPoint y: 12, endPoint x: 735, endPoint y: 81, distance: 153.7
click at [735, 81] on icon at bounding box center [738, 84] width 6 height 6
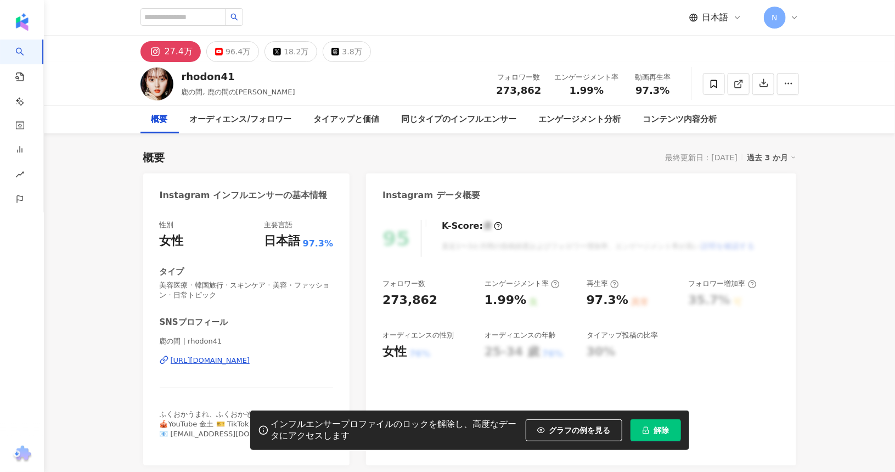
click at [239, 53] on div "96.4万" at bounding box center [238, 51] width 25 height 15
click at [730, 85] on link at bounding box center [739, 84] width 22 height 22
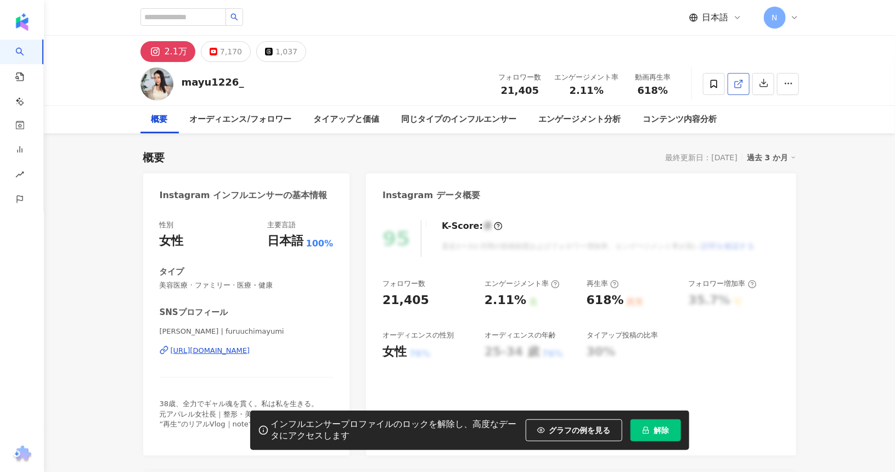
click at [736, 79] on icon at bounding box center [739, 84] width 10 height 10
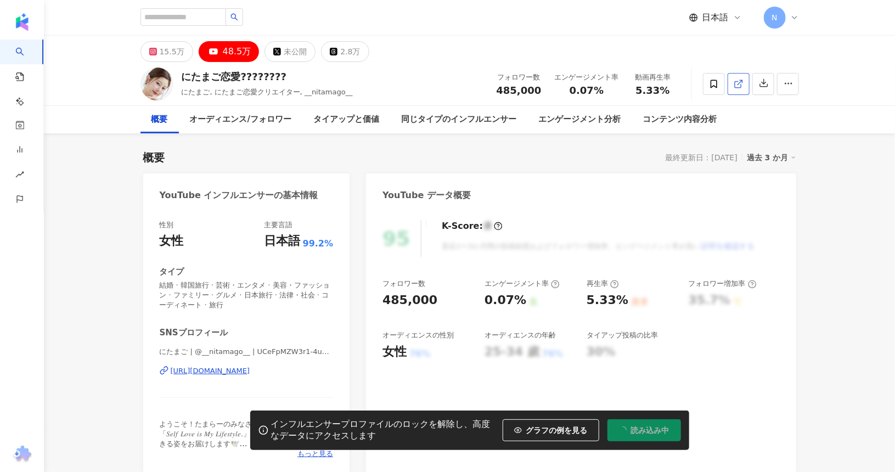
click at [737, 83] on icon at bounding box center [739, 84] width 10 height 10
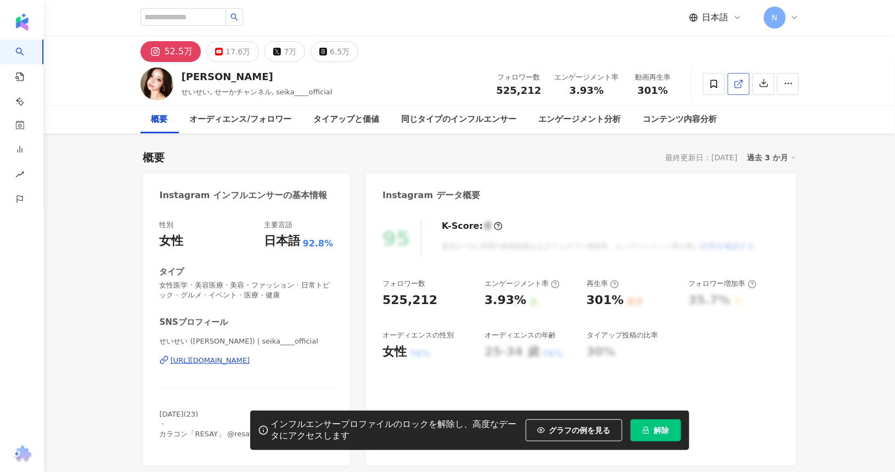
click at [737, 87] on icon at bounding box center [738, 84] width 6 height 6
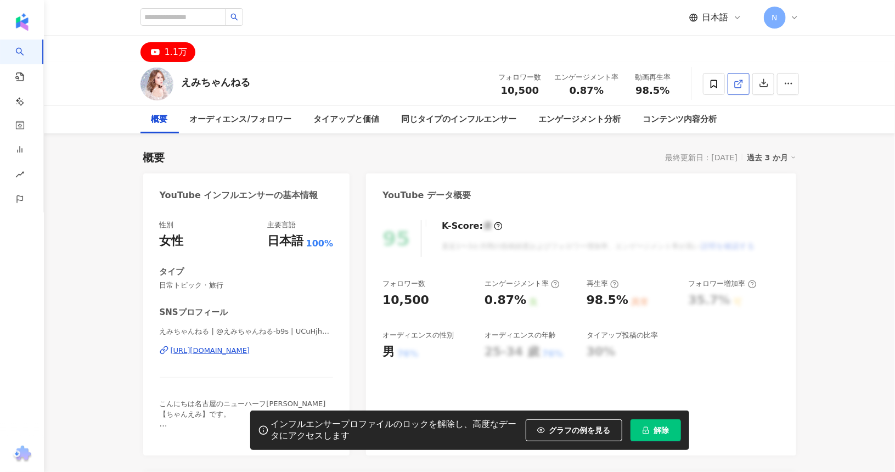
click at [739, 79] on icon at bounding box center [739, 84] width 10 height 10
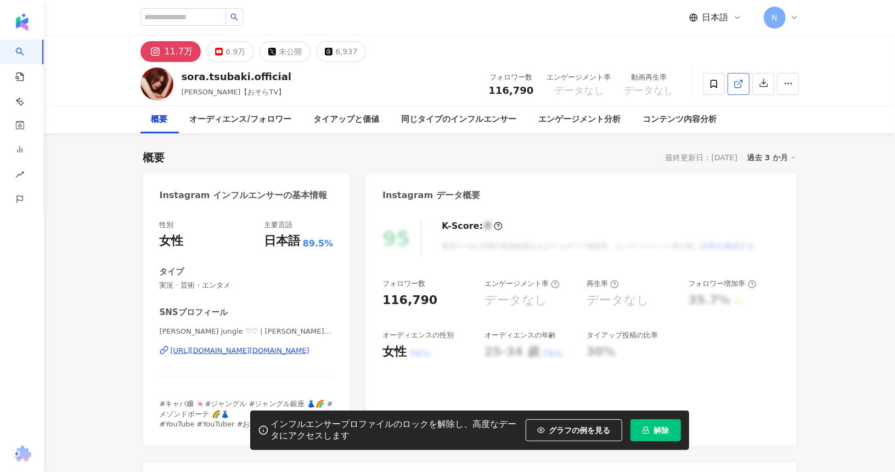
click at [738, 83] on icon at bounding box center [739, 84] width 10 height 10
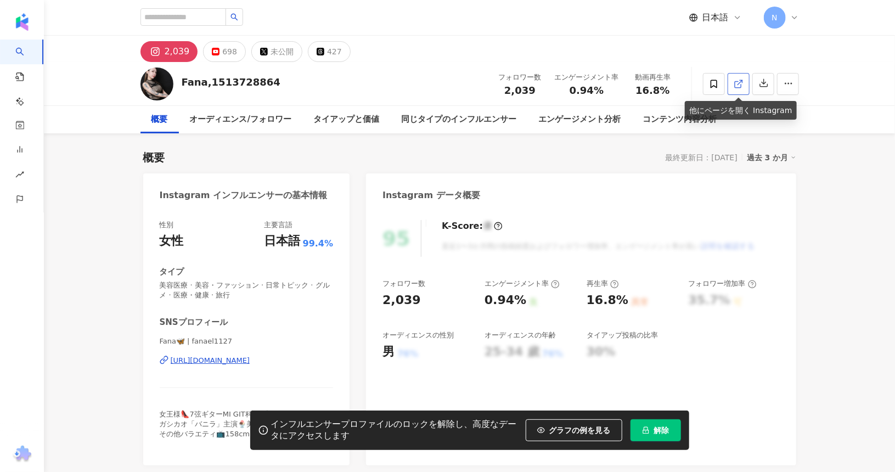
click at [736, 81] on icon at bounding box center [738, 84] width 6 height 6
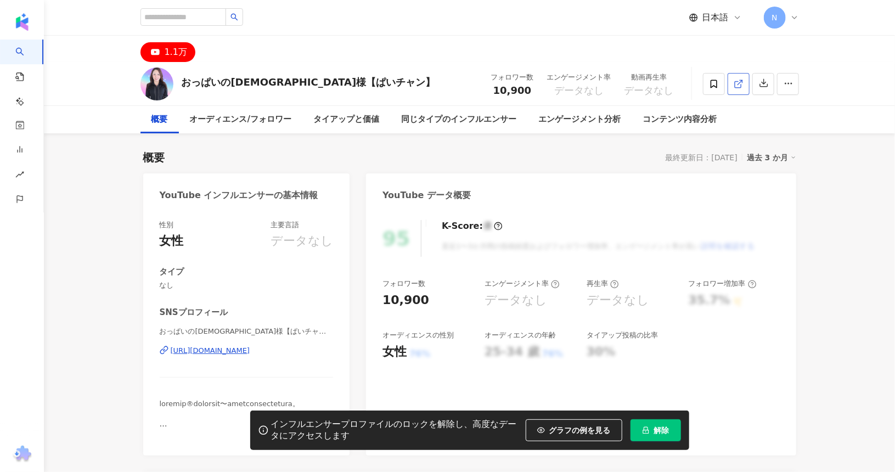
click at [733, 82] on link at bounding box center [739, 84] width 22 height 22
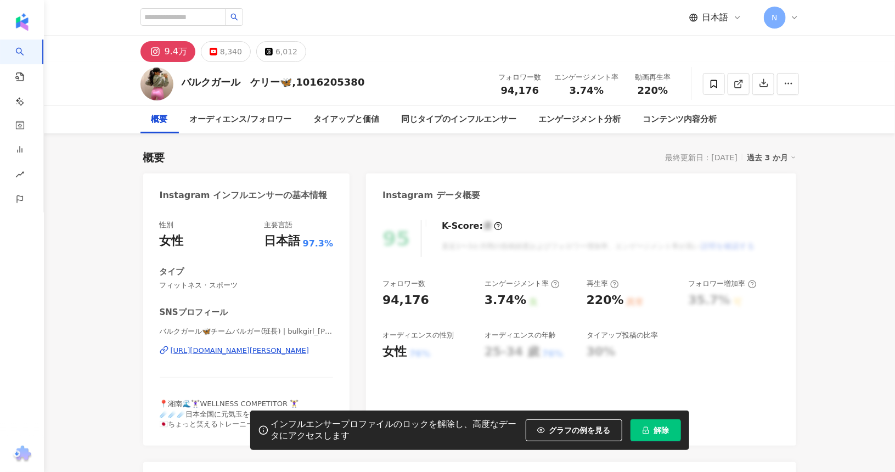
click at [288, 351] on div "https://www.instagram.com/bulkgirl_kelly/" at bounding box center [240, 351] width 139 height 10
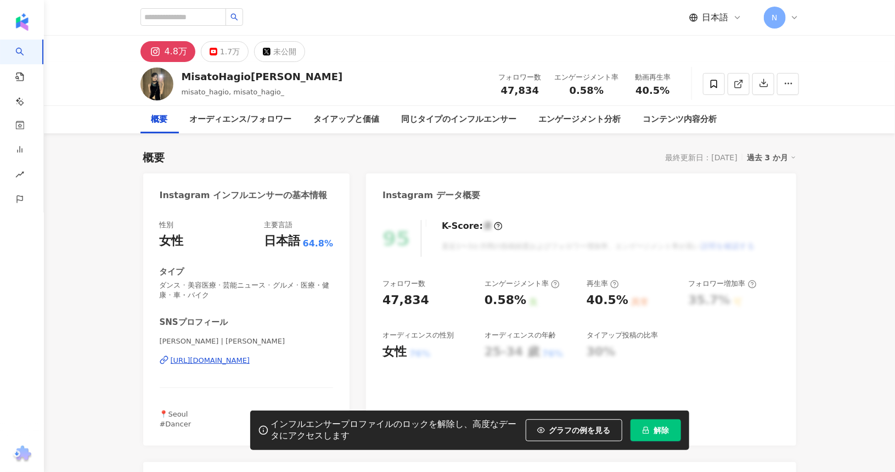
click at [250, 362] on div "https://www.instagram.com/misato_hagio/" at bounding box center [211, 361] width 80 height 10
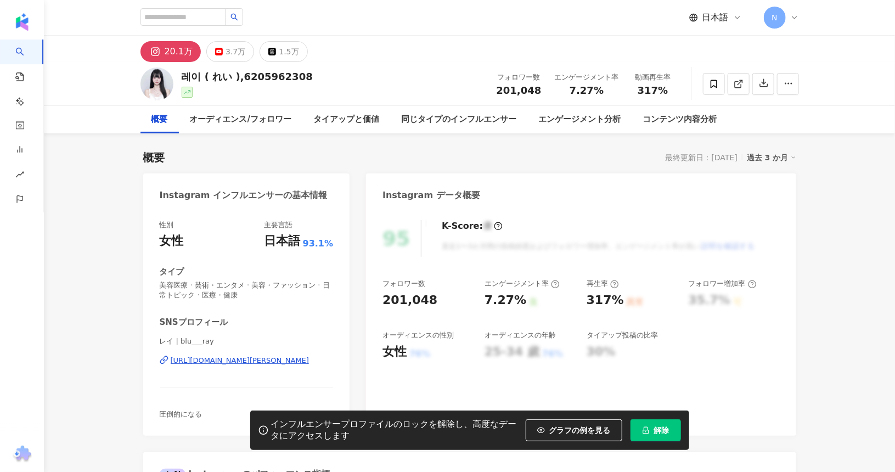
click at [254, 363] on div "[URL][DOMAIN_NAME][PERSON_NAME]" at bounding box center [240, 361] width 139 height 10
